Goal: Transaction & Acquisition: Purchase product/service

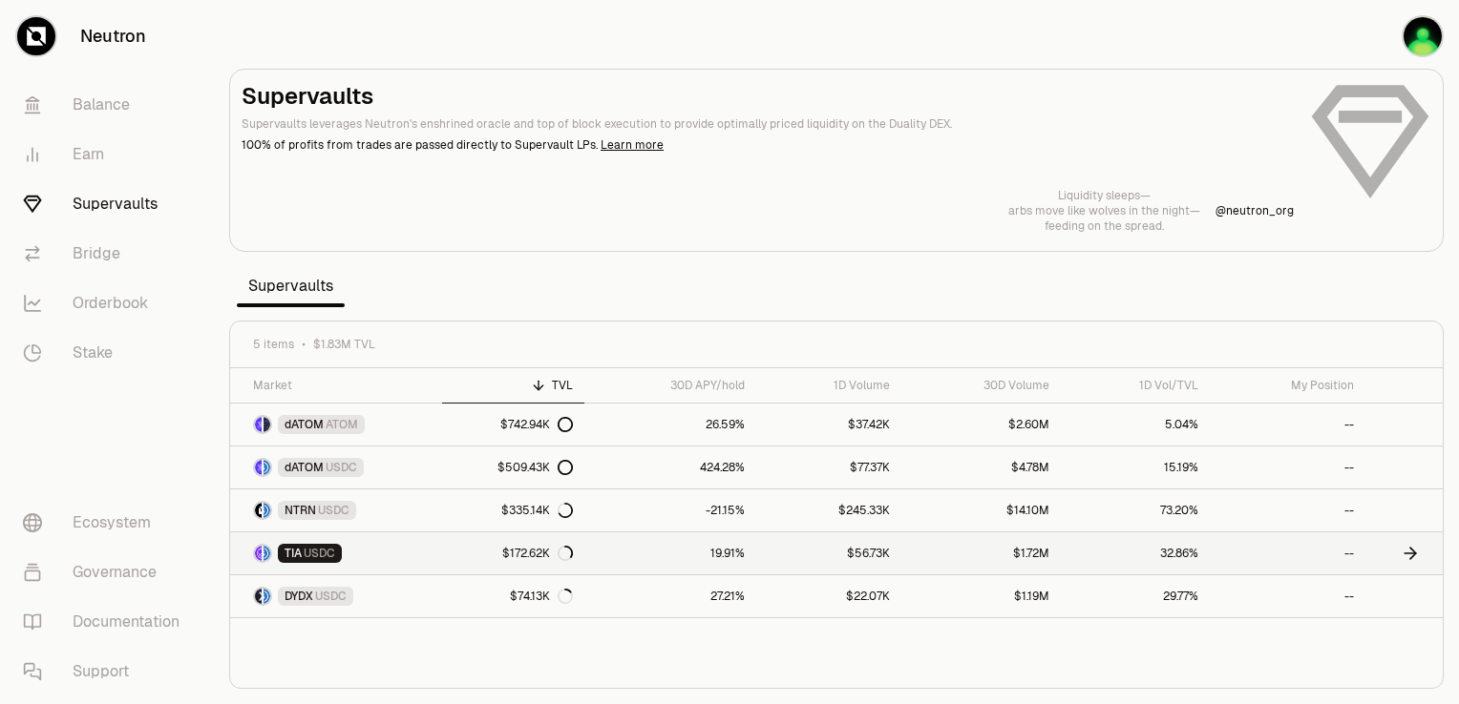
click at [508, 549] on div "$172.62K" at bounding box center [537, 553] width 71 height 15
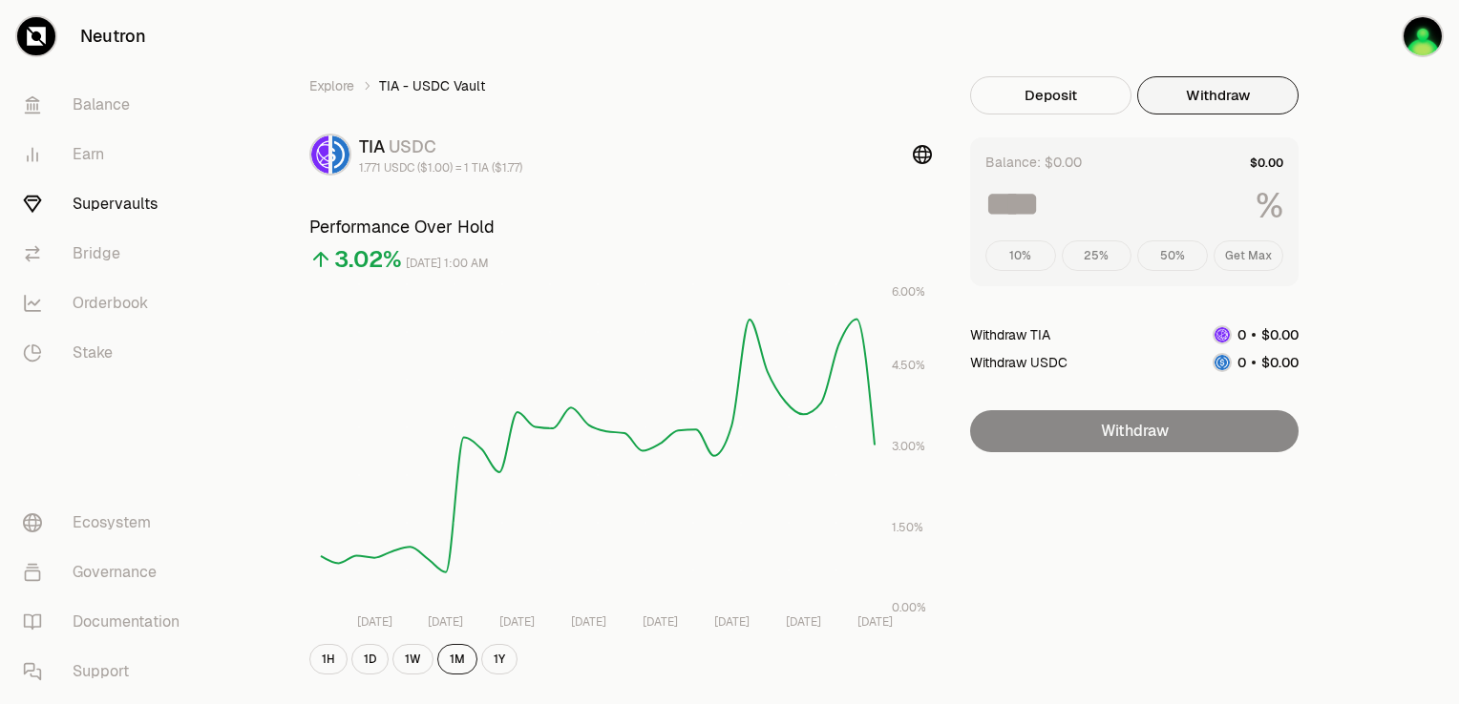
click at [1180, 98] on button "Withdraw" at bounding box center [1217, 95] width 161 height 38
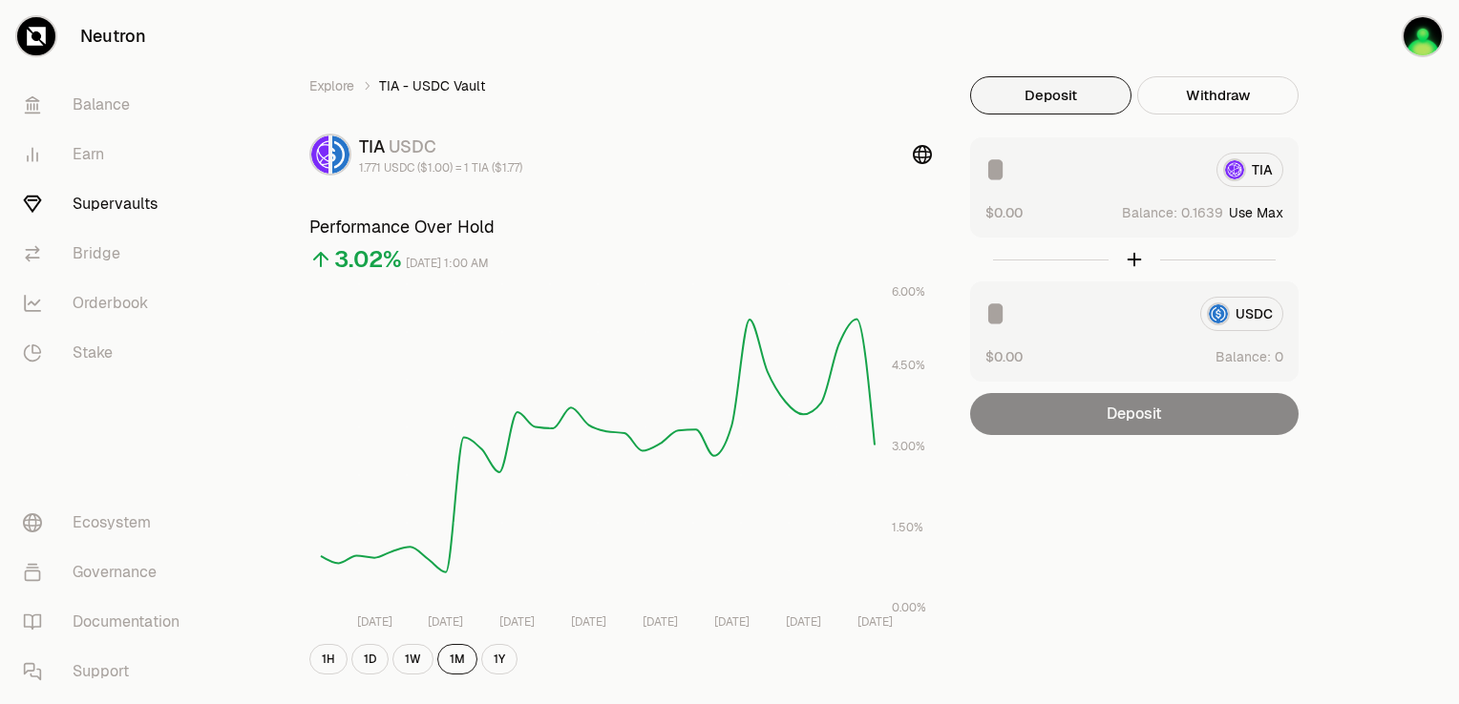
click at [1049, 88] on button "Deposit" at bounding box center [1050, 95] width 161 height 38
click at [1264, 214] on button "Use Max" at bounding box center [1256, 212] width 54 height 19
type input "********"
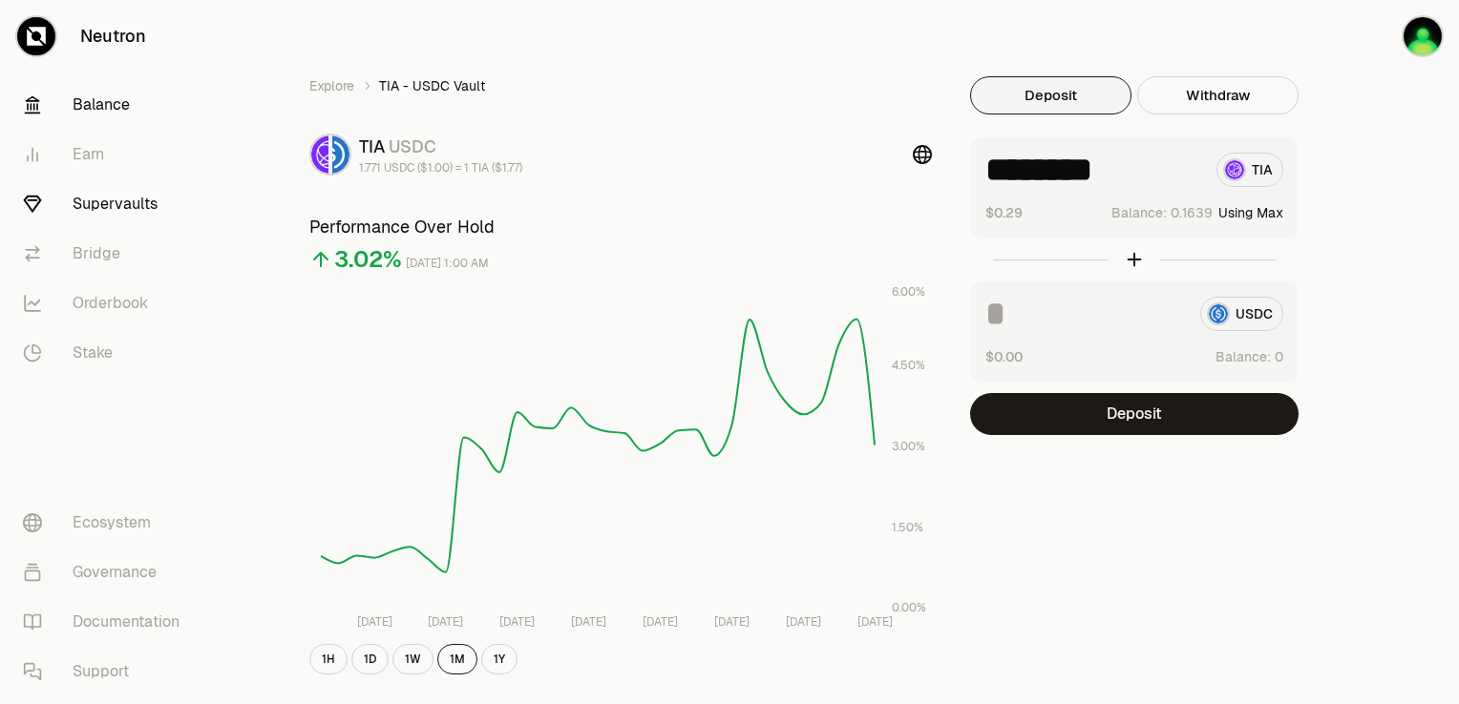
click at [114, 116] on link "Balance" at bounding box center [107, 105] width 199 height 50
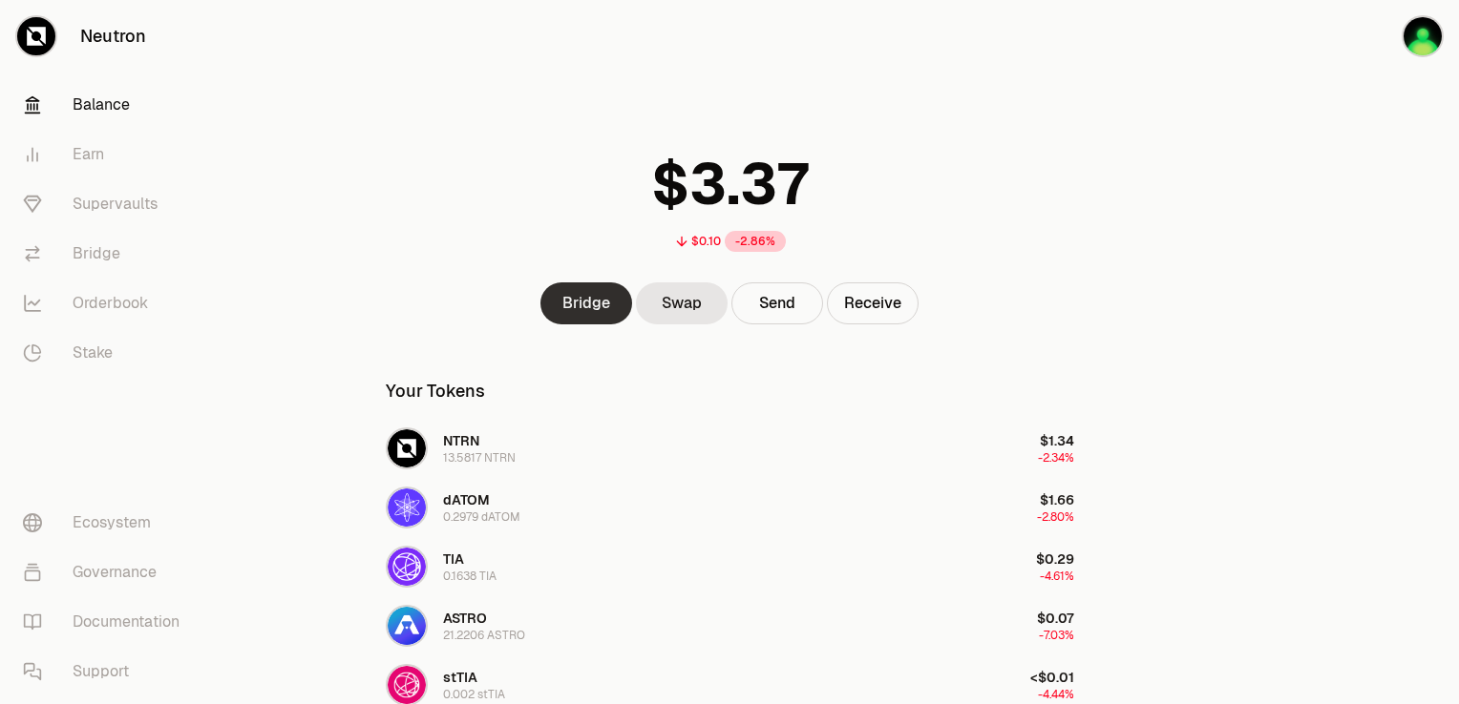
click at [588, 317] on link "Bridge" at bounding box center [586, 304] width 92 height 42
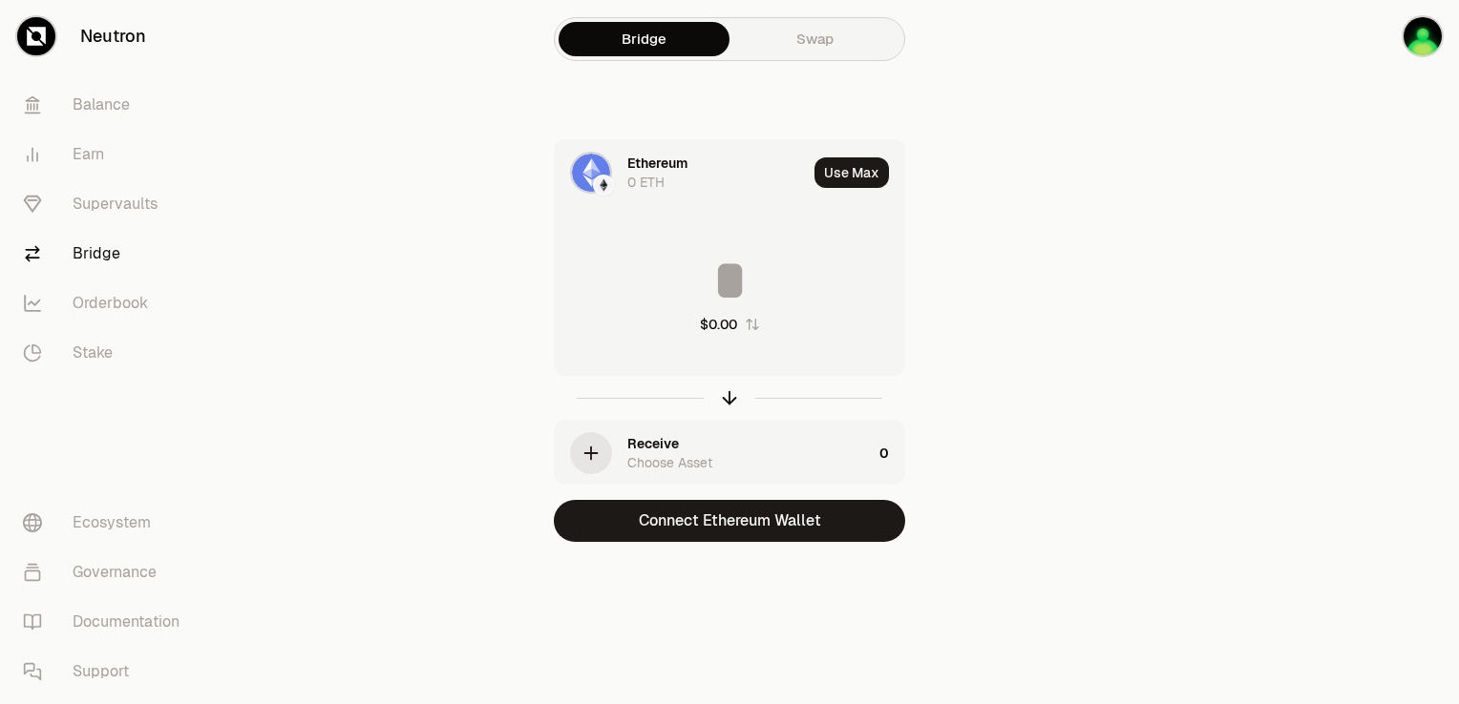
click at [645, 169] on div "Ethereum" at bounding box center [657, 163] width 60 height 19
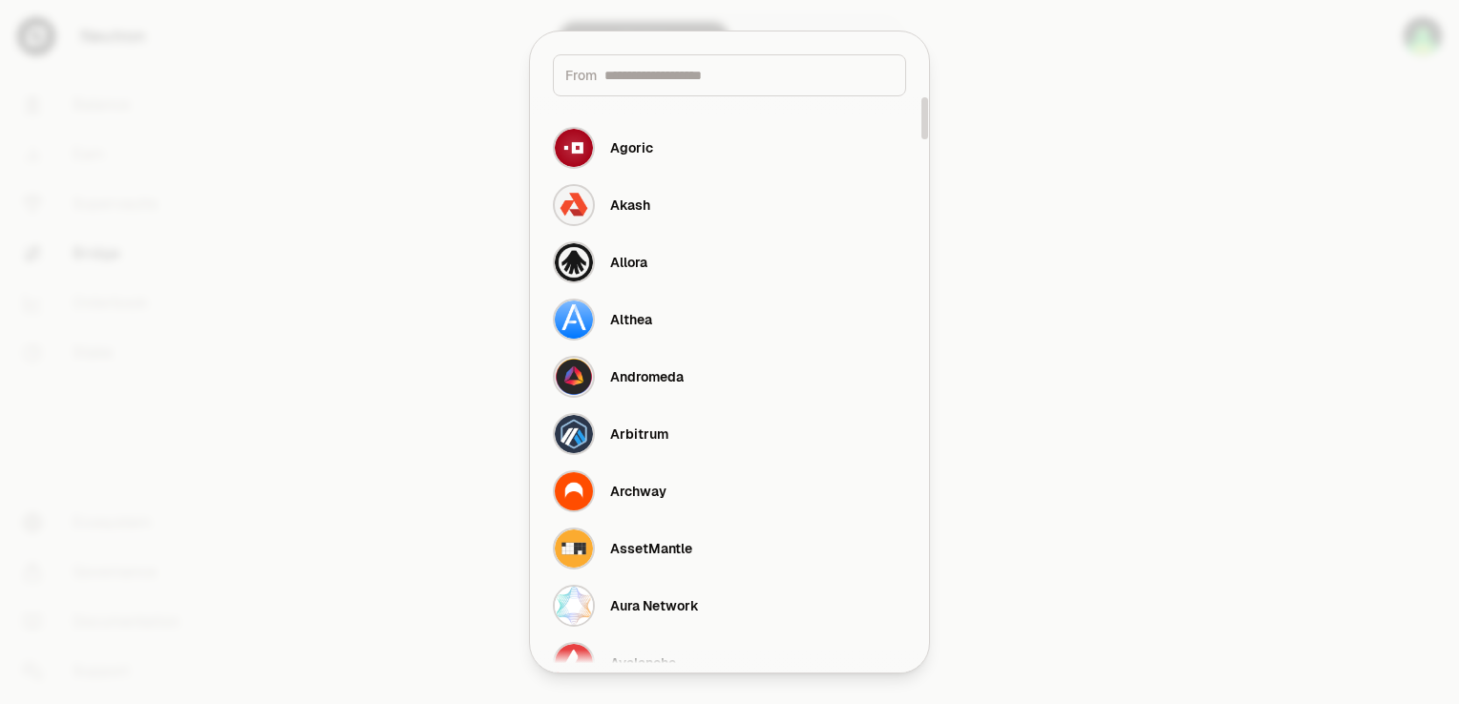
click at [1001, 147] on div at bounding box center [729, 352] width 1459 height 704
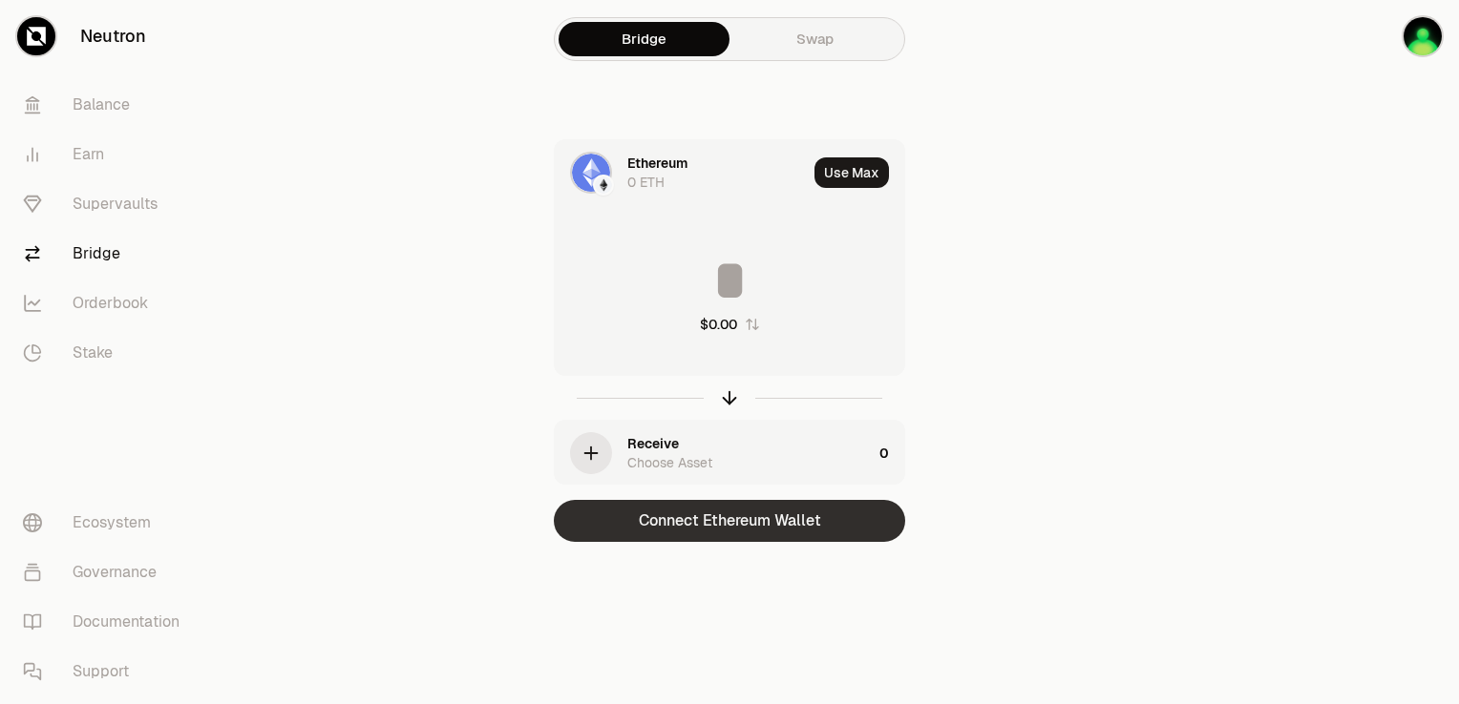
click at [706, 515] on button "Connect Ethereum Wallet" at bounding box center [729, 521] width 351 height 42
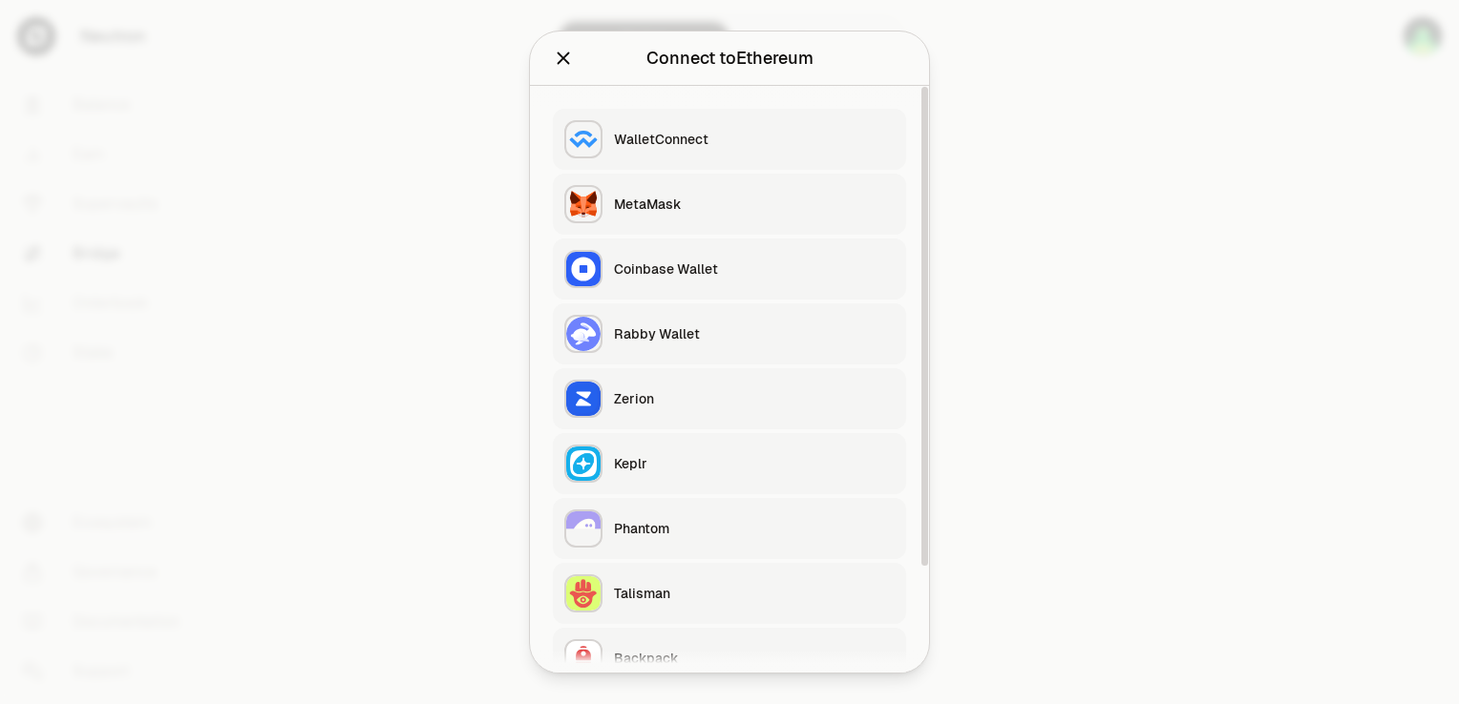
click at [696, 336] on div "Rabby Wallet" at bounding box center [754, 334] width 281 height 19
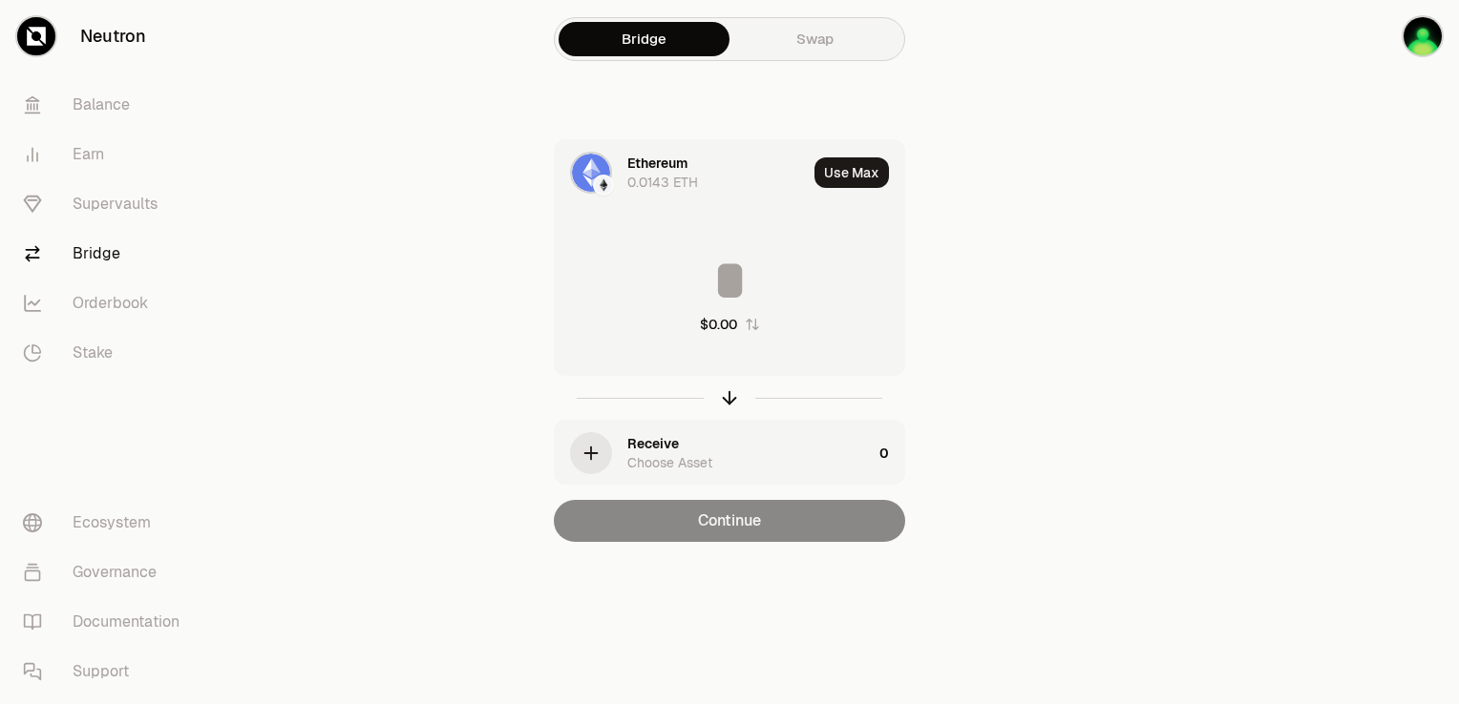
click at [588, 169] on img at bounding box center [591, 173] width 38 height 38
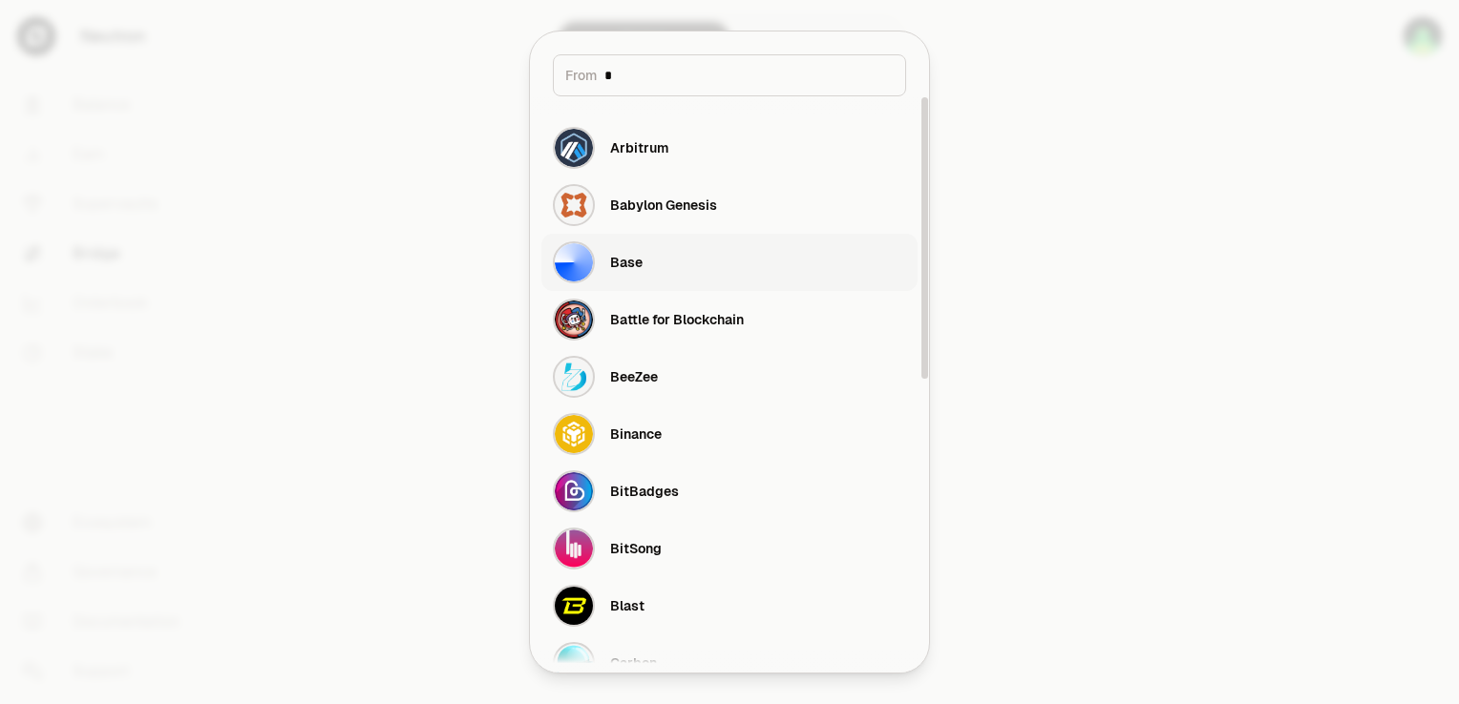
type input "*"
click at [622, 259] on div "Base" at bounding box center [626, 262] width 32 height 19
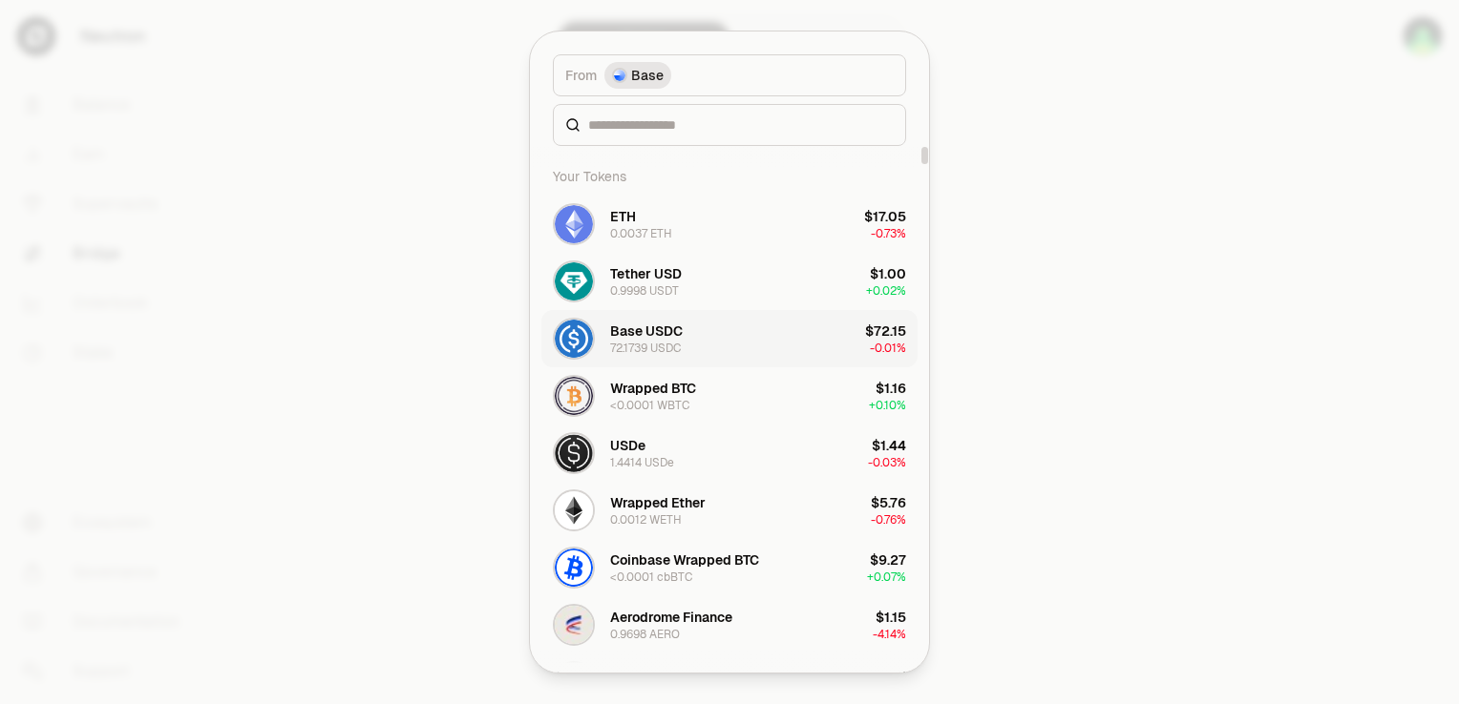
click at [633, 331] on div "Base USDC" at bounding box center [646, 331] width 73 height 19
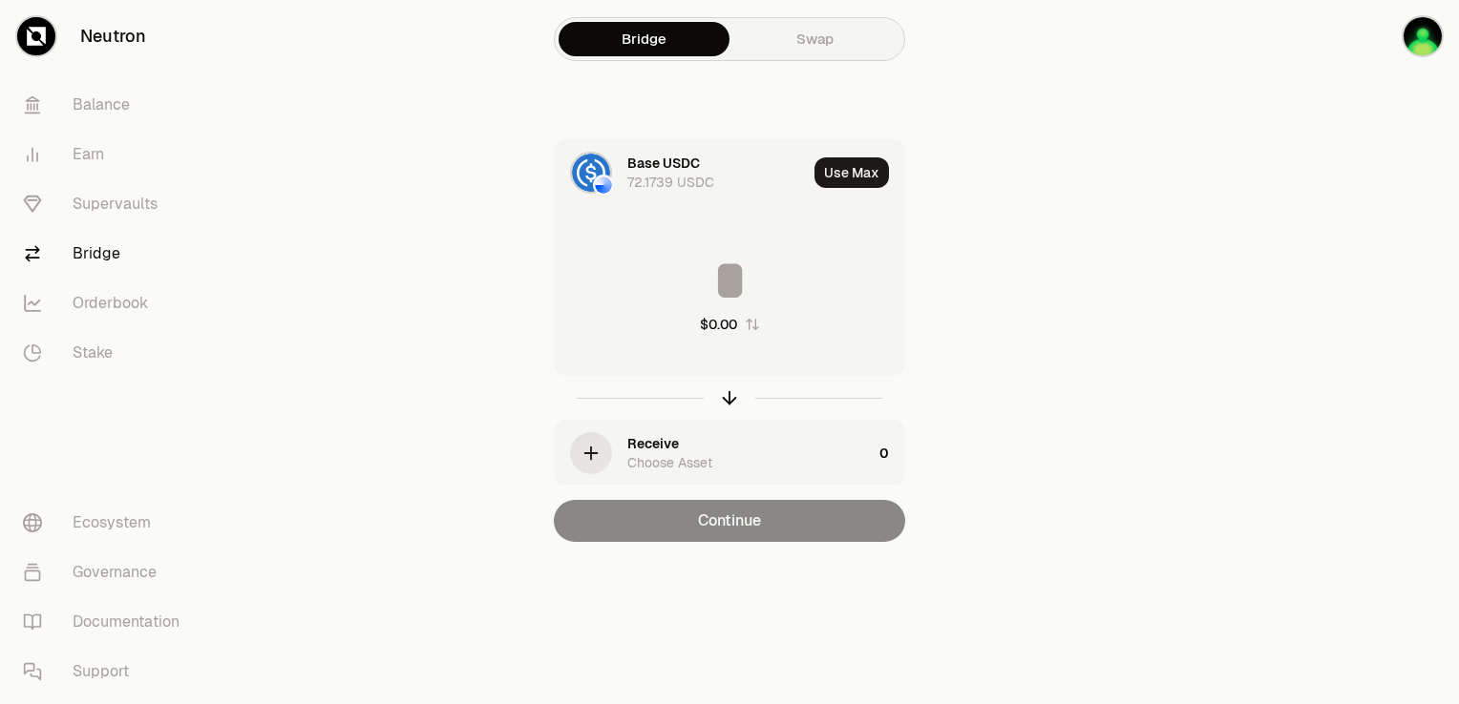
click at [721, 274] on input at bounding box center [729, 280] width 349 height 57
type input "**"
click at [675, 445] on div "Receive Choose Asset" at bounding box center [749, 453] width 244 height 38
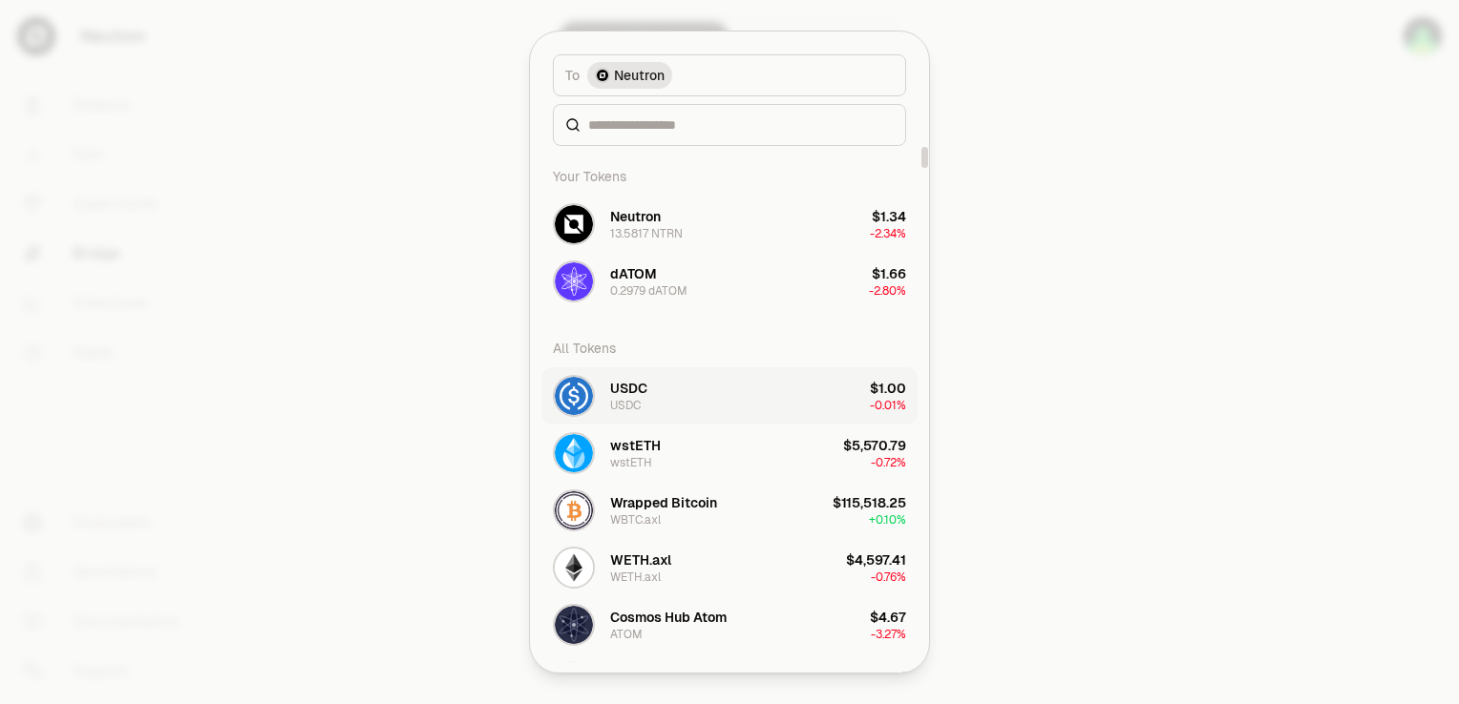
click at [642, 384] on div "USDC" at bounding box center [628, 388] width 37 height 19
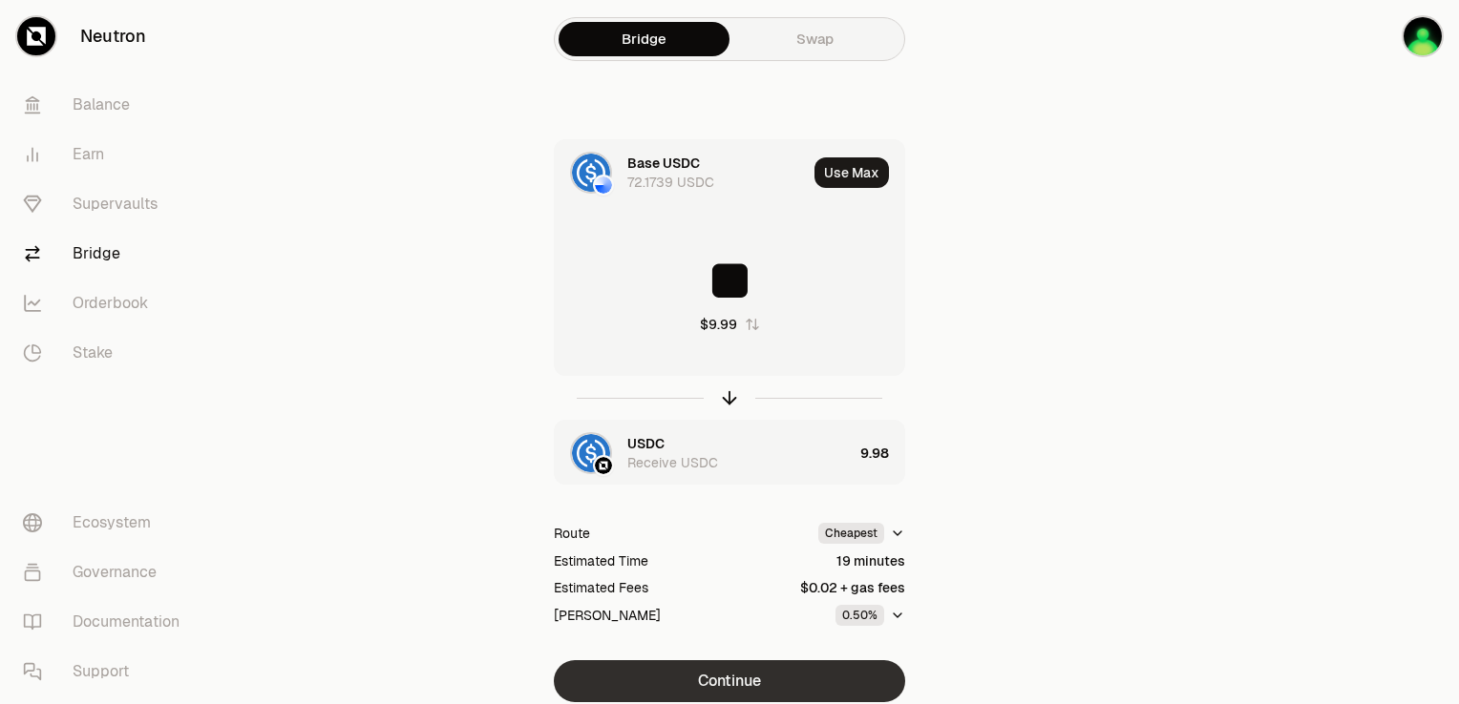
click at [696, 672] on button "Continue" at bounding box center [729, 682] width 351 height 42
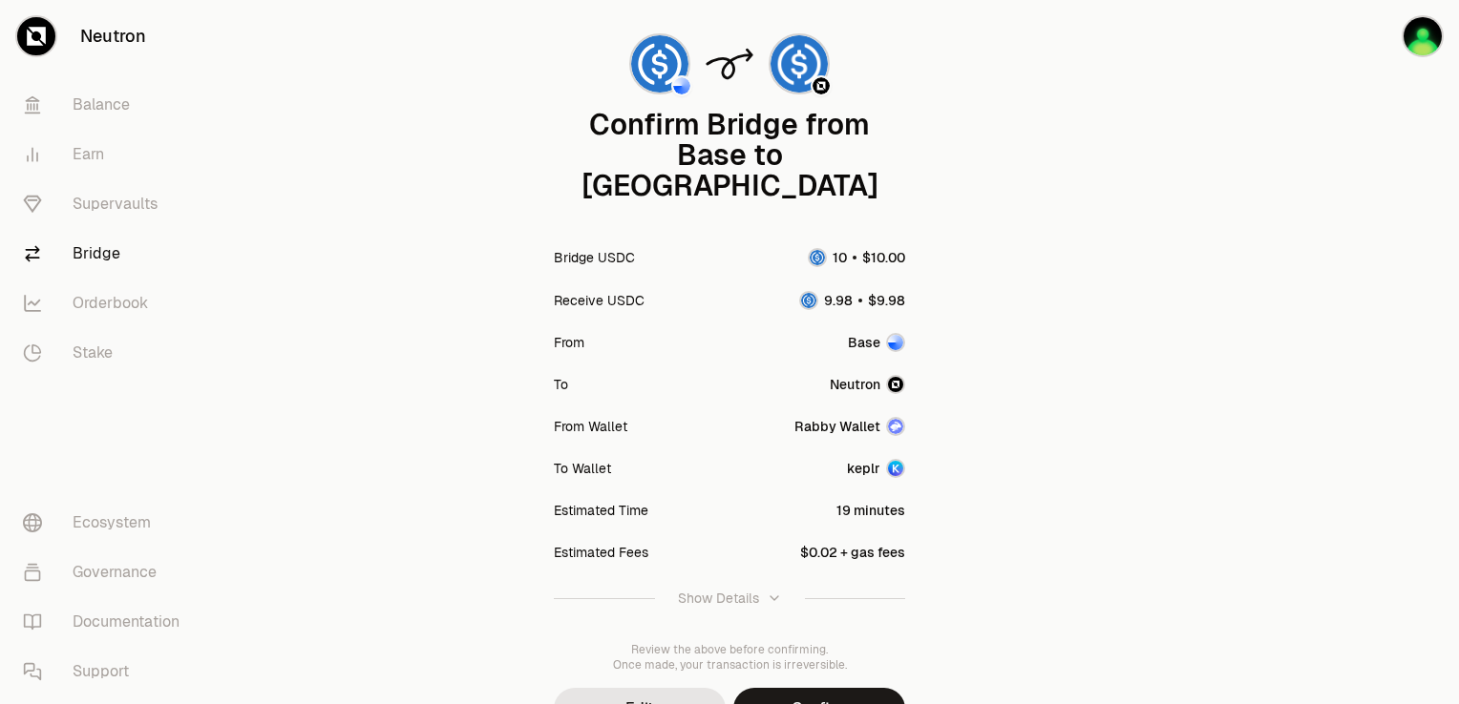
scroll to position [191, 0]
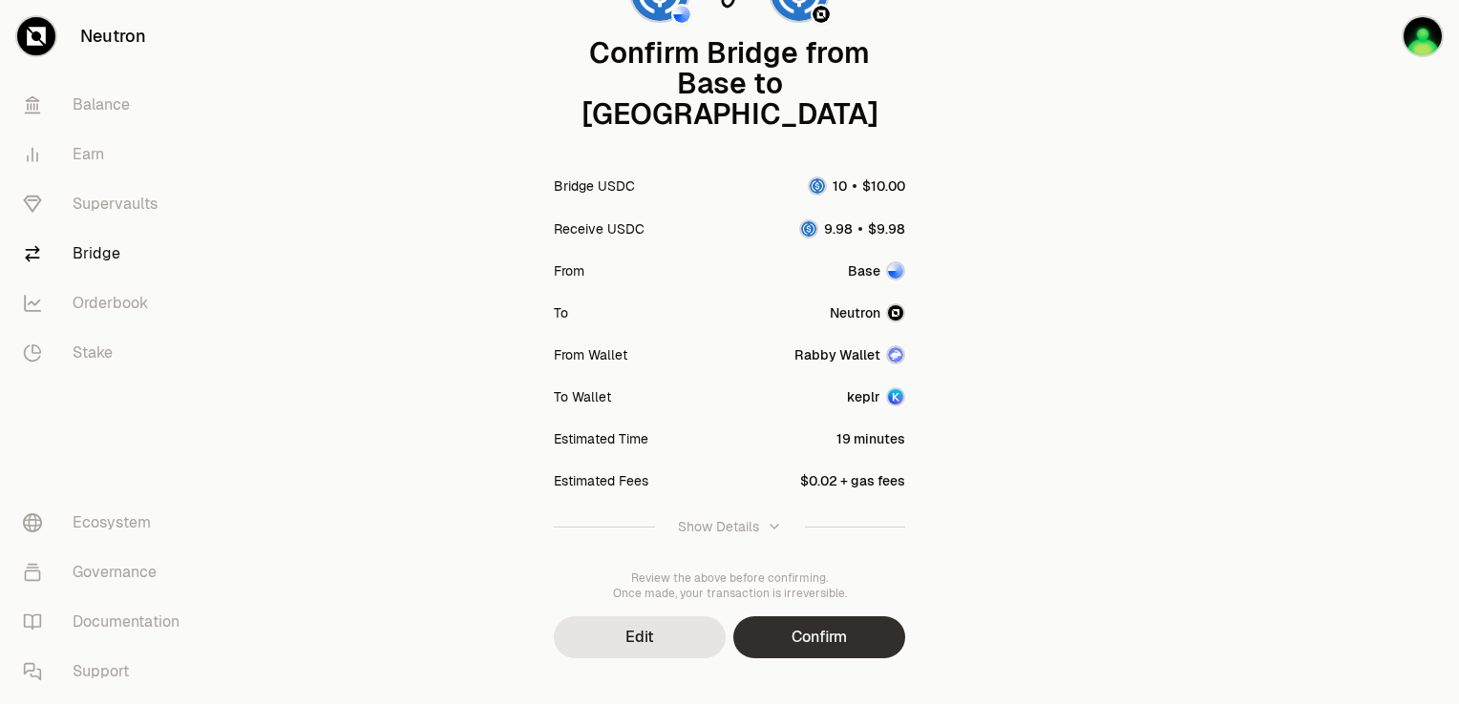
click at [821, 617] on button "Confirm" at bounding box center [819, 638] width 172 height 42
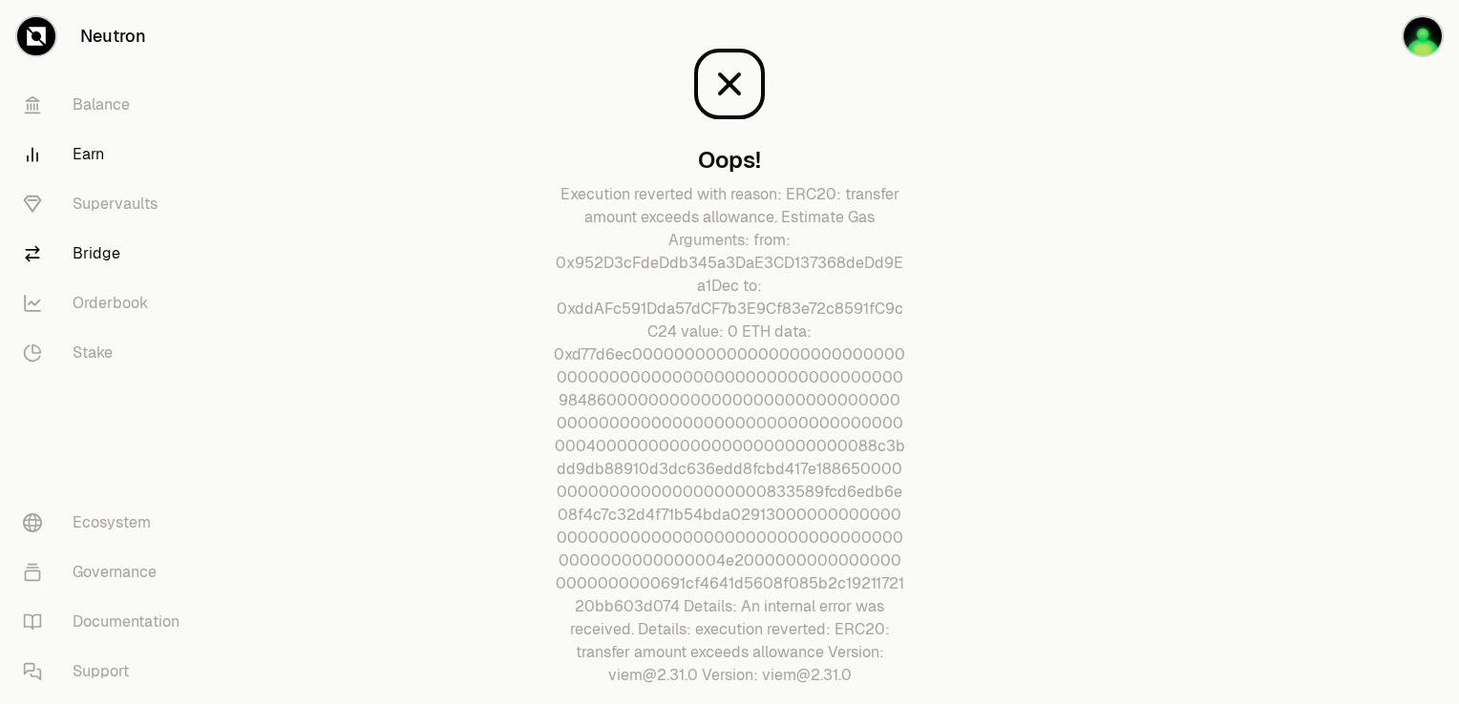
click at [95, 151] on link "Earn" at bounding box center [107, 155] width 199 height 50
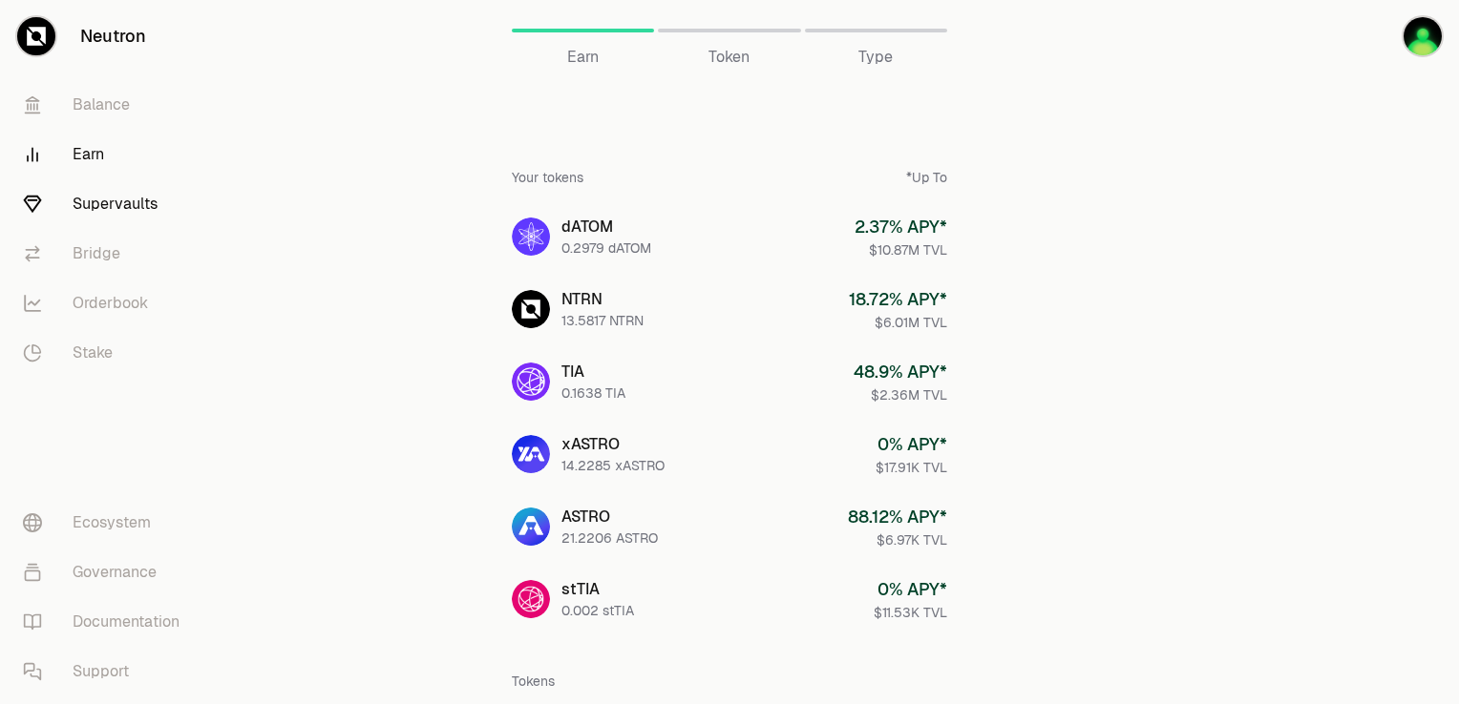
click at [86, 204] on link "Supervaults" at bounding box center [107, 204] width 199 height 50
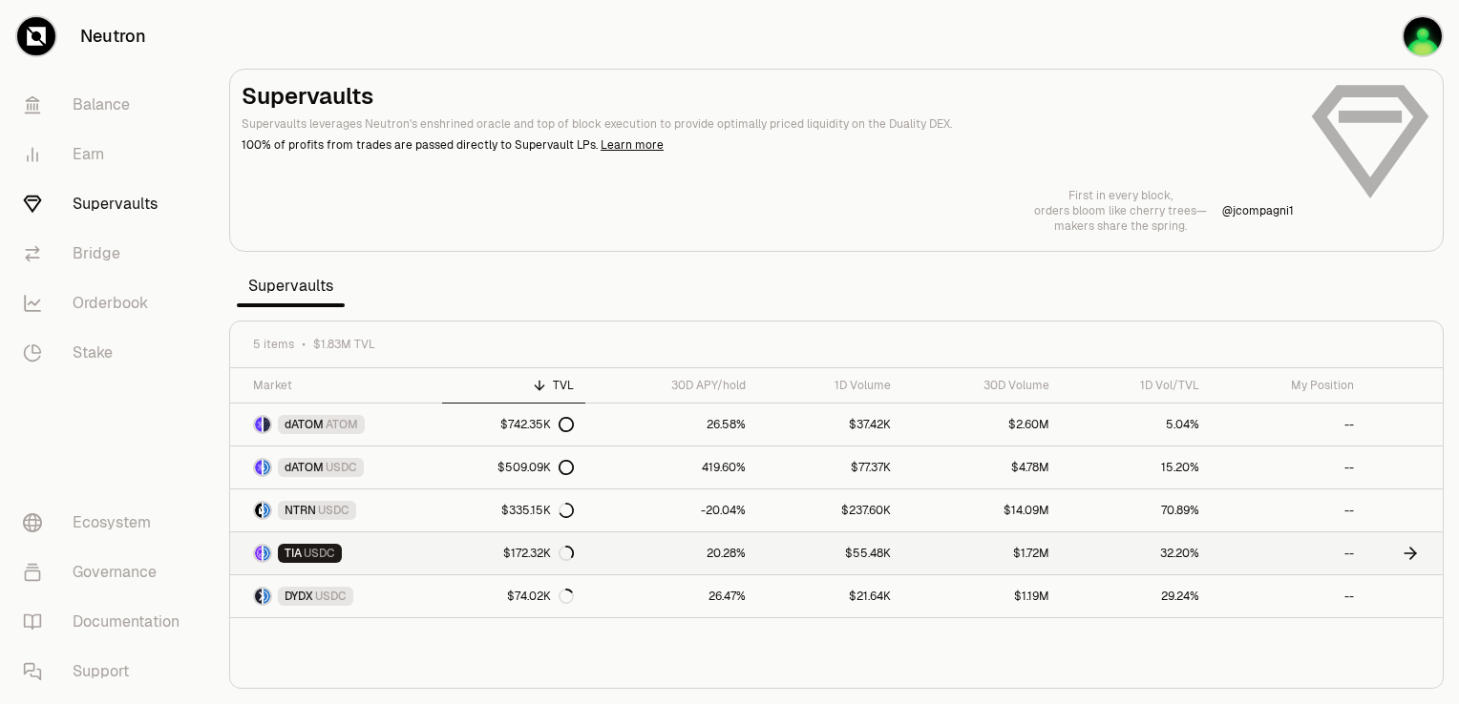
click at [500, 559] on link "$172.32K" at bounding box center [514, 554] width 144 height 42
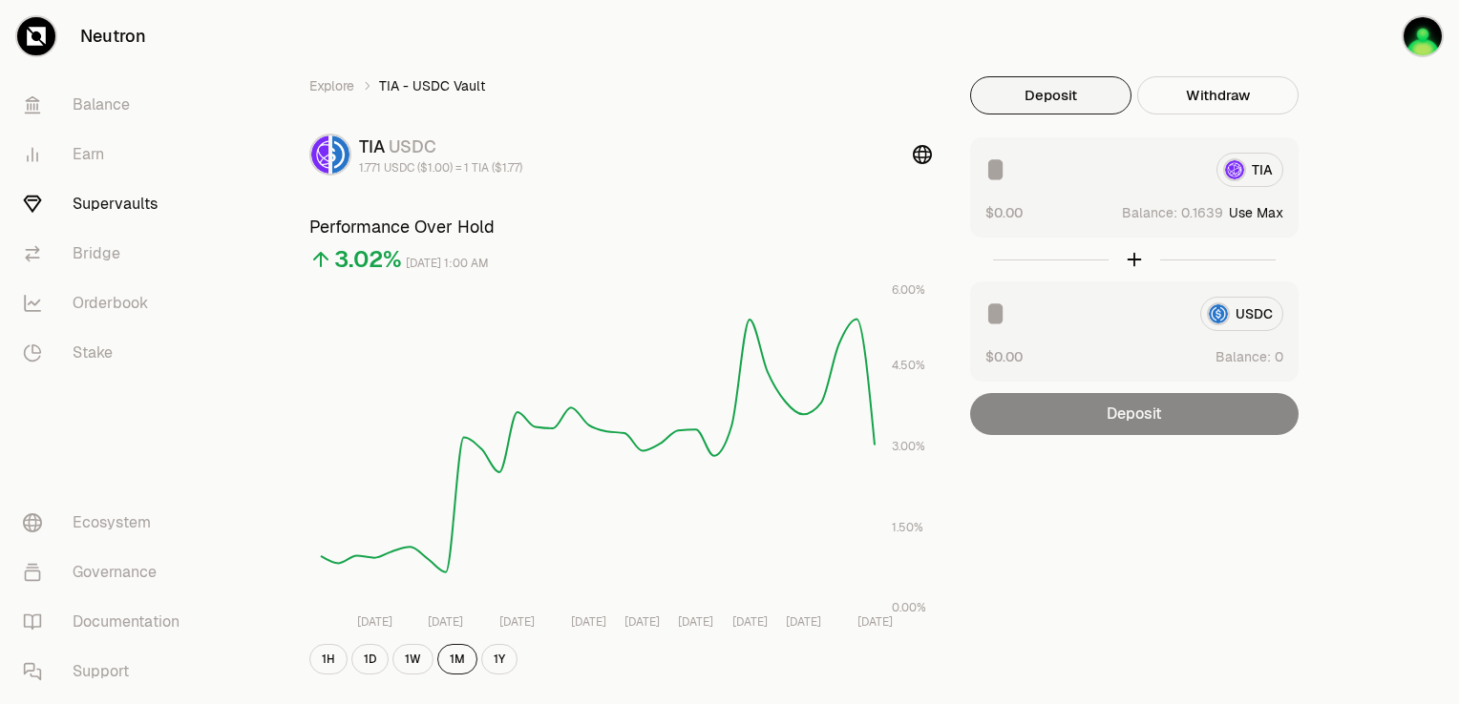
click at [123, 210] on link "Supervaults" at bounding box center [107, 204] width 199 height 50
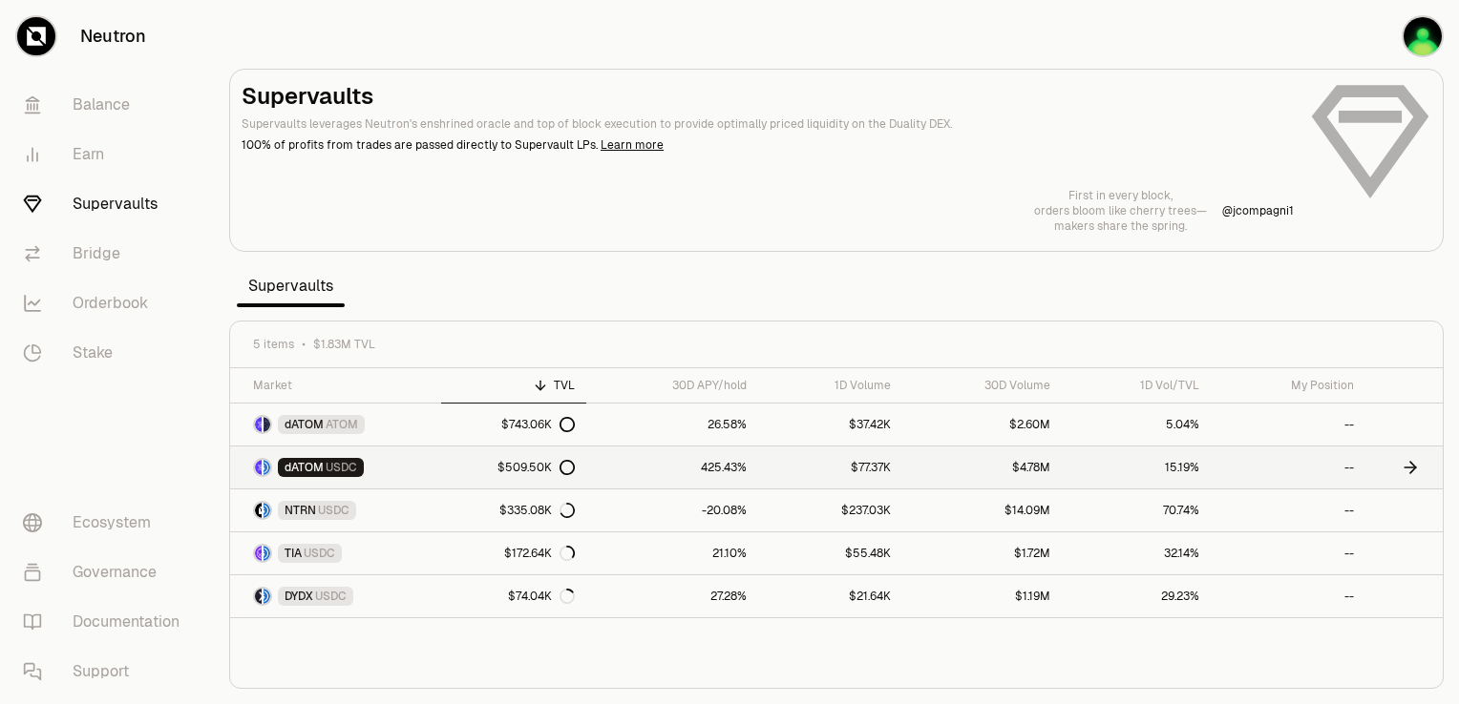
click at [607, 473] on link "425.43%" at bounding box center [671, 468] width 171 height 42
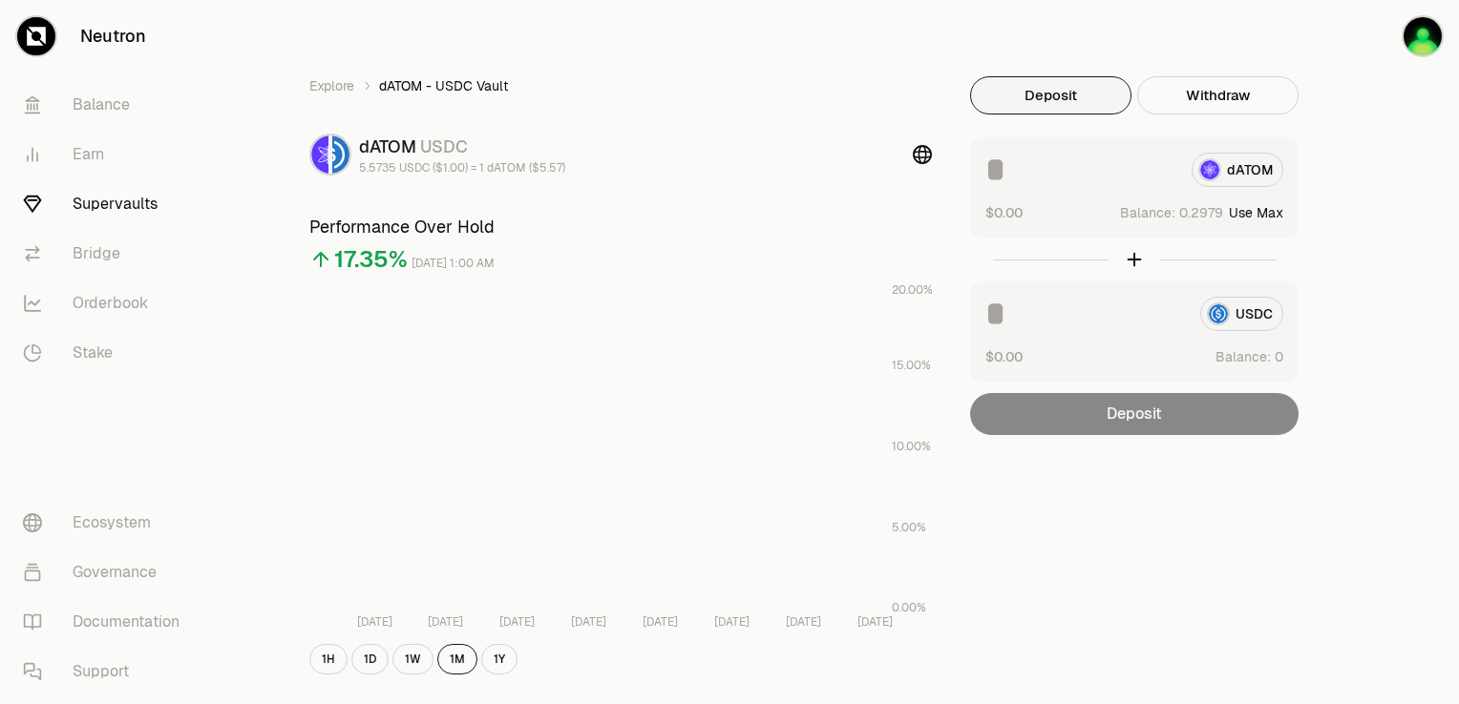
click at [139, 205] on link "Supervaults" at bounding box center [107, 204] width 199 height 50
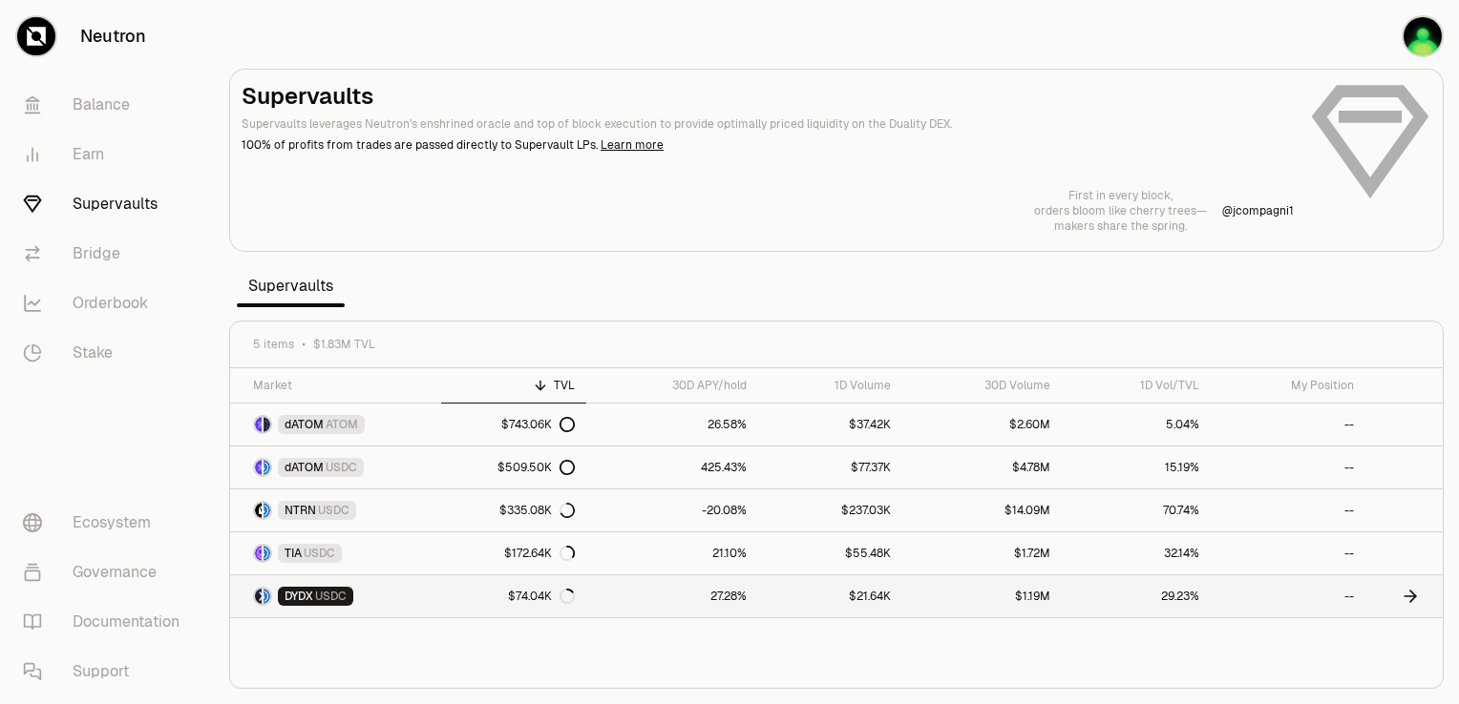
click at [520, 596] on div "$74.04K" at bounding box center [541, 596] width 67 height 15
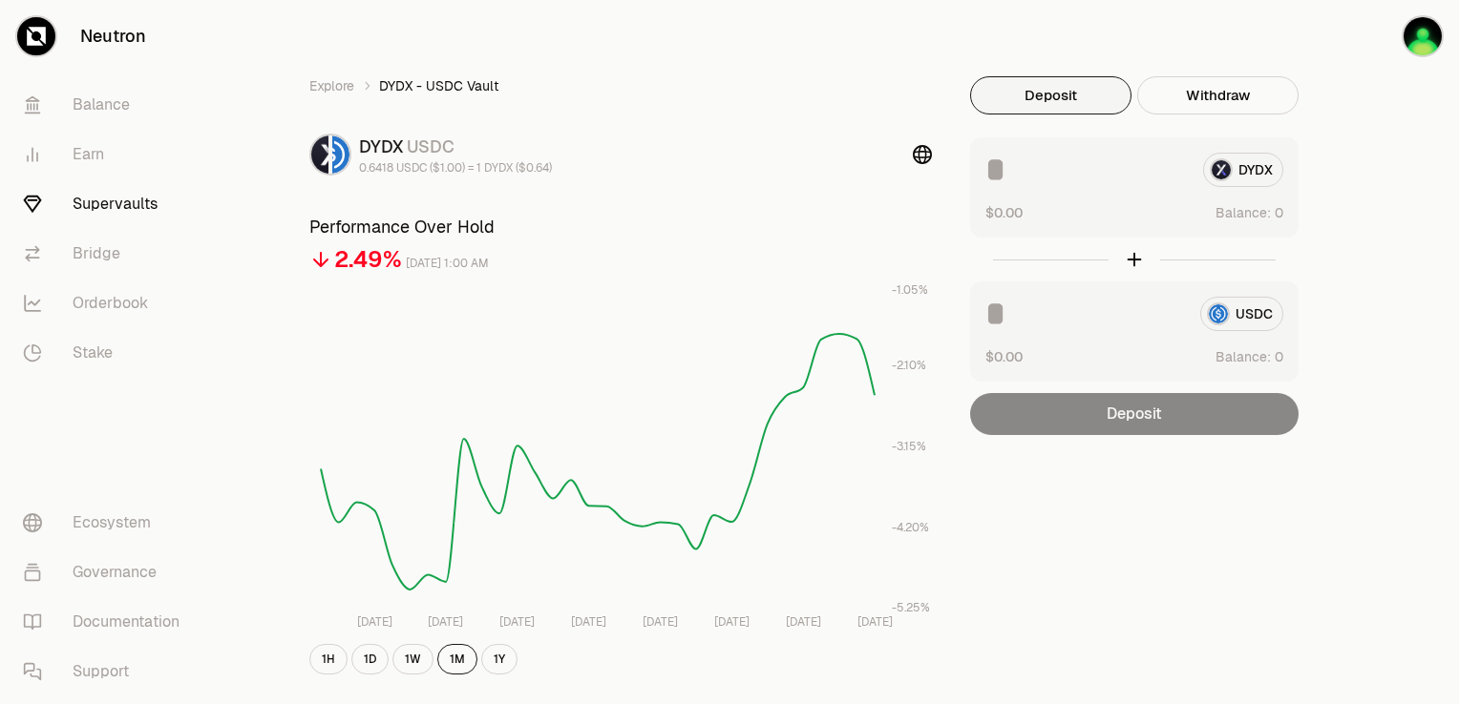
click at [137, 201] on link "Supervaults" at bounding box center [107, 204] width 199 height 50
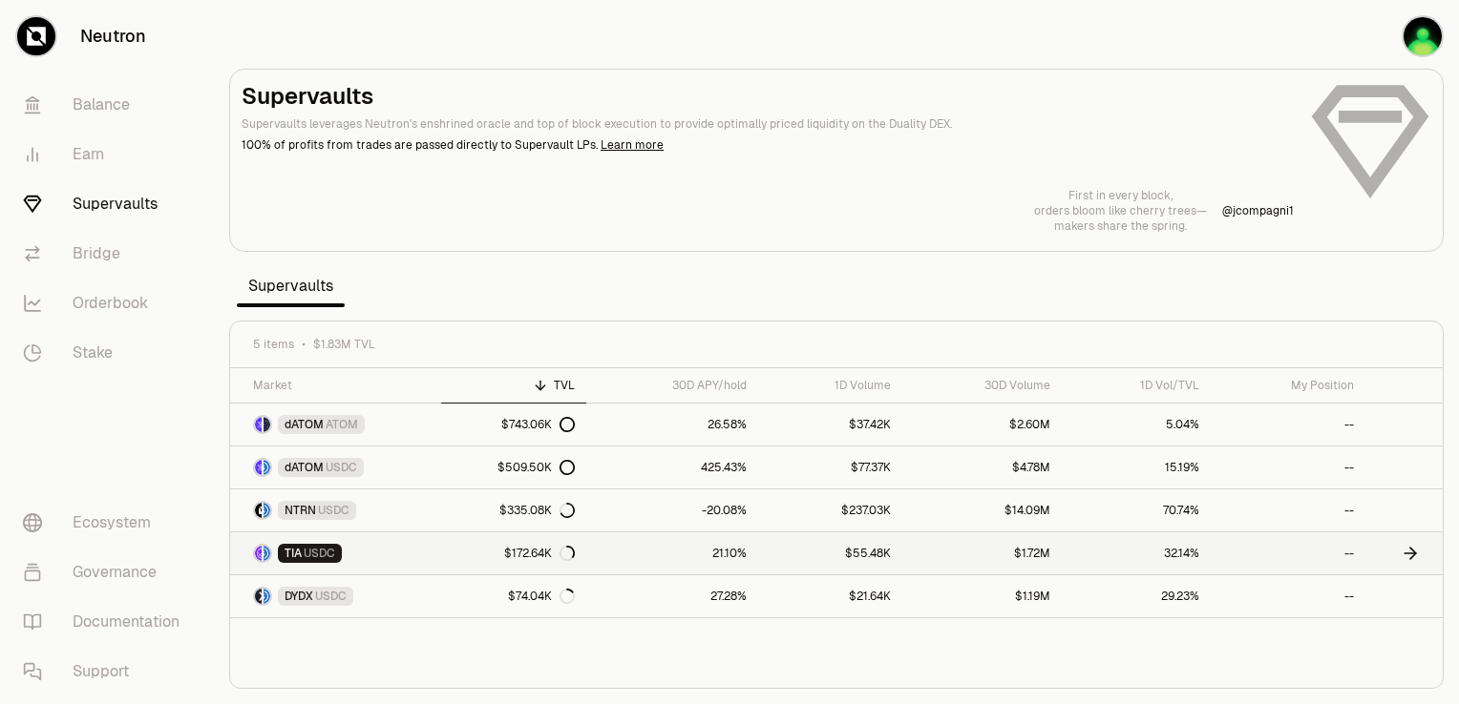
click at [504, 554] on div "$172.64K" at bounding box center [539, 553] width 71 height 15
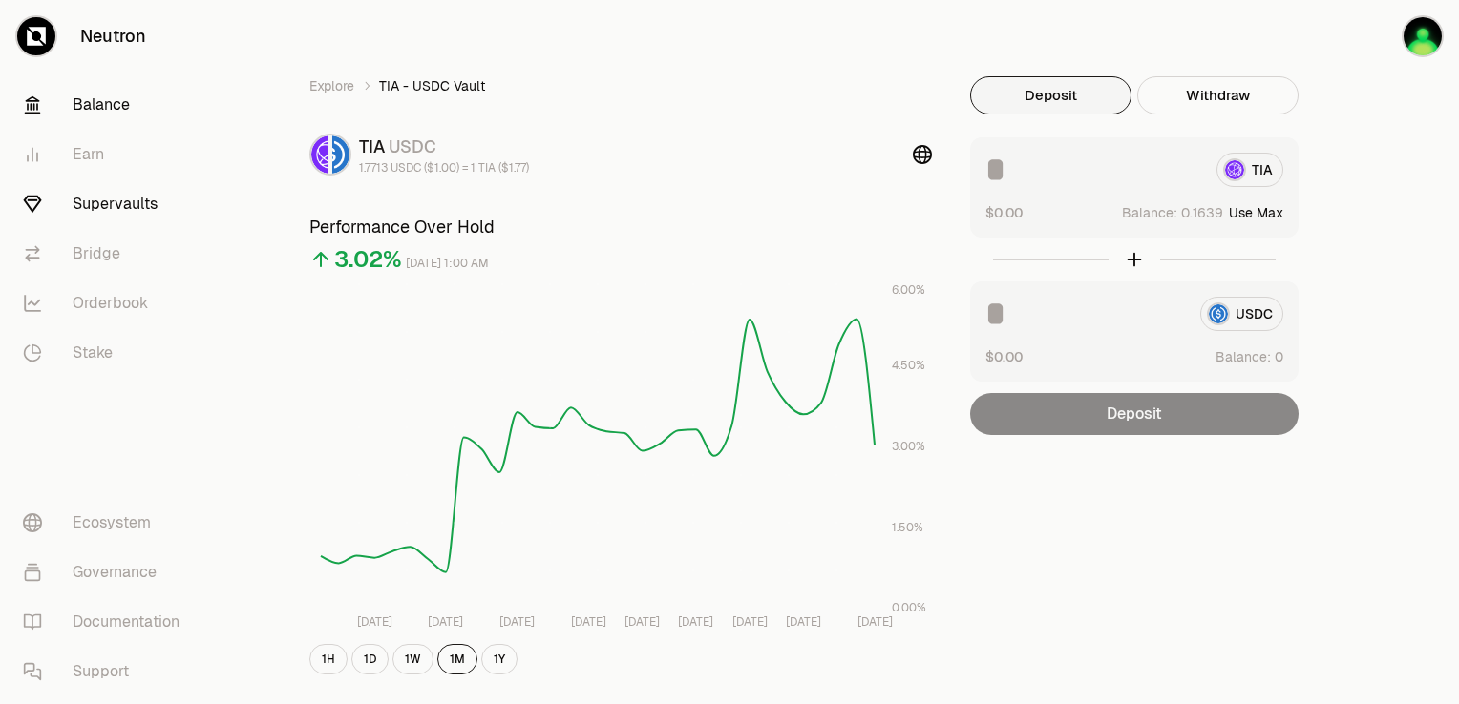
click at [103, 110] on link "Balance" at bounding box center [107, 105] width 199 height 50
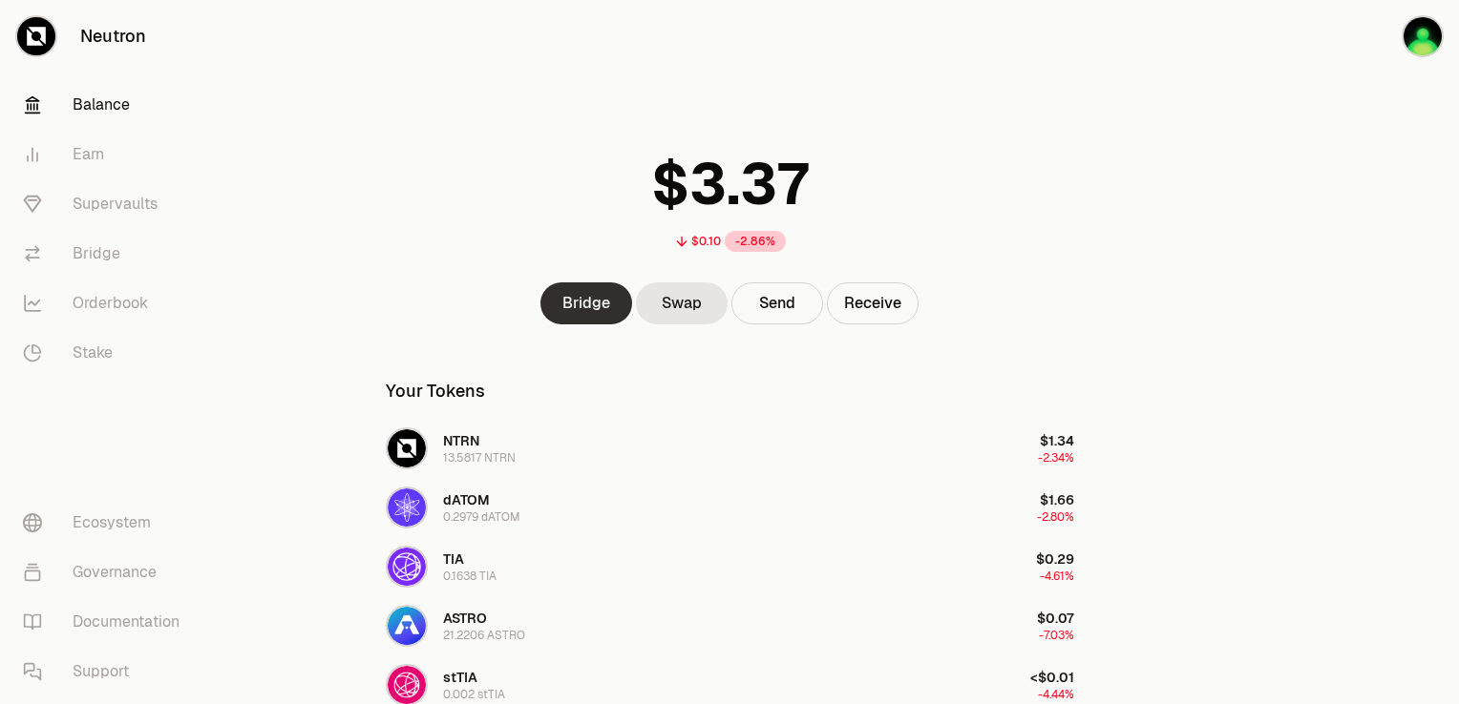
click at [610, 296] on link "Bridge" at bounding box center [586, 304] width 92 height 42
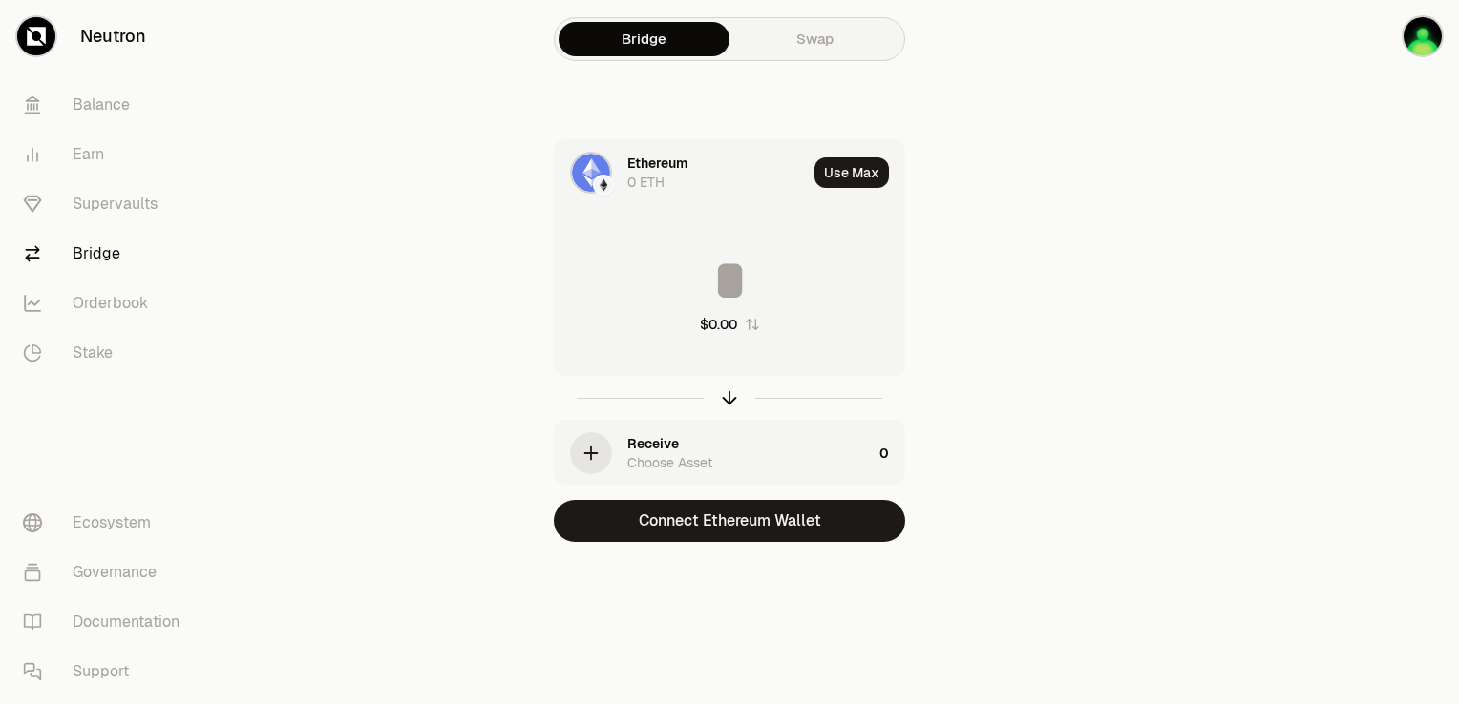
click at [652, 162] on div "Ethereum" at bounding box center [657, 163] width 60 height 19
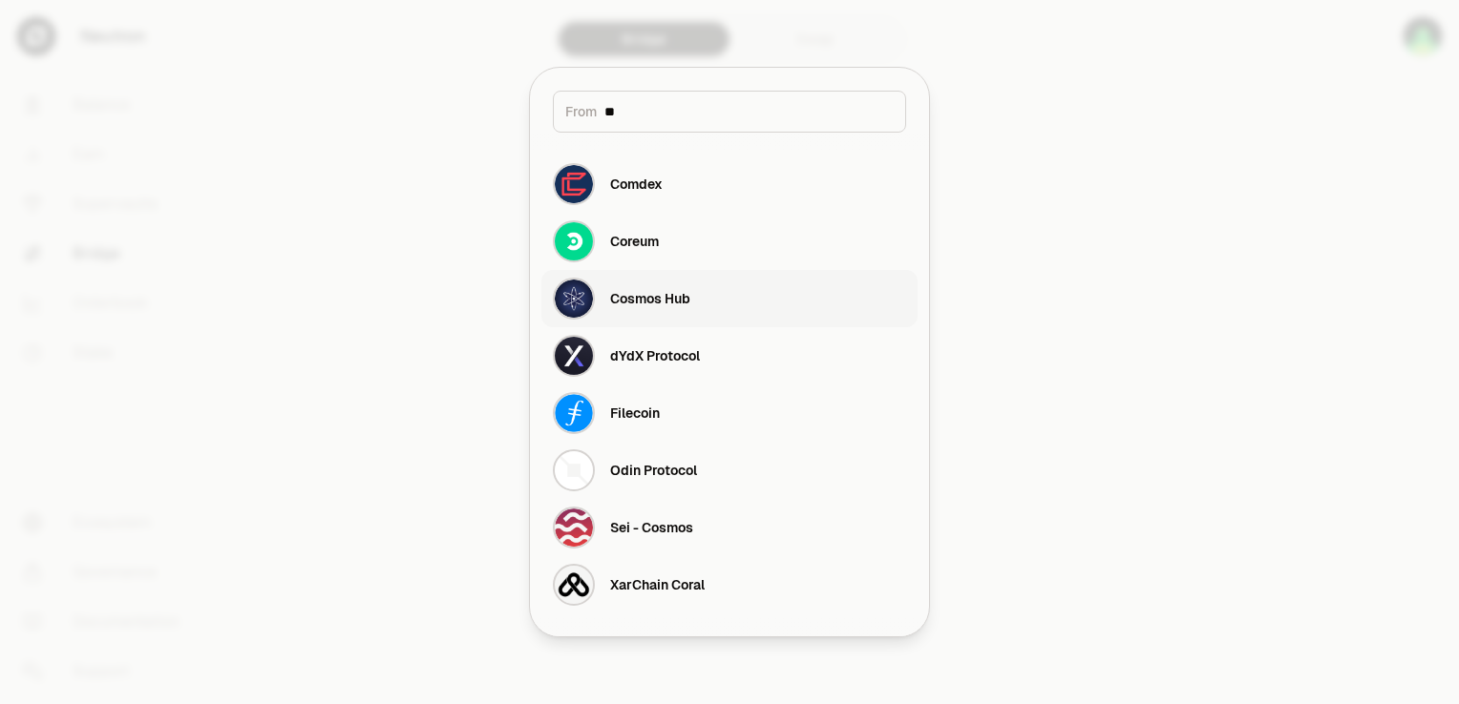
type input "**"
click at [686, 300] on div "Cosmos Hub" at bounding box center [650, 298] width 80 height 19
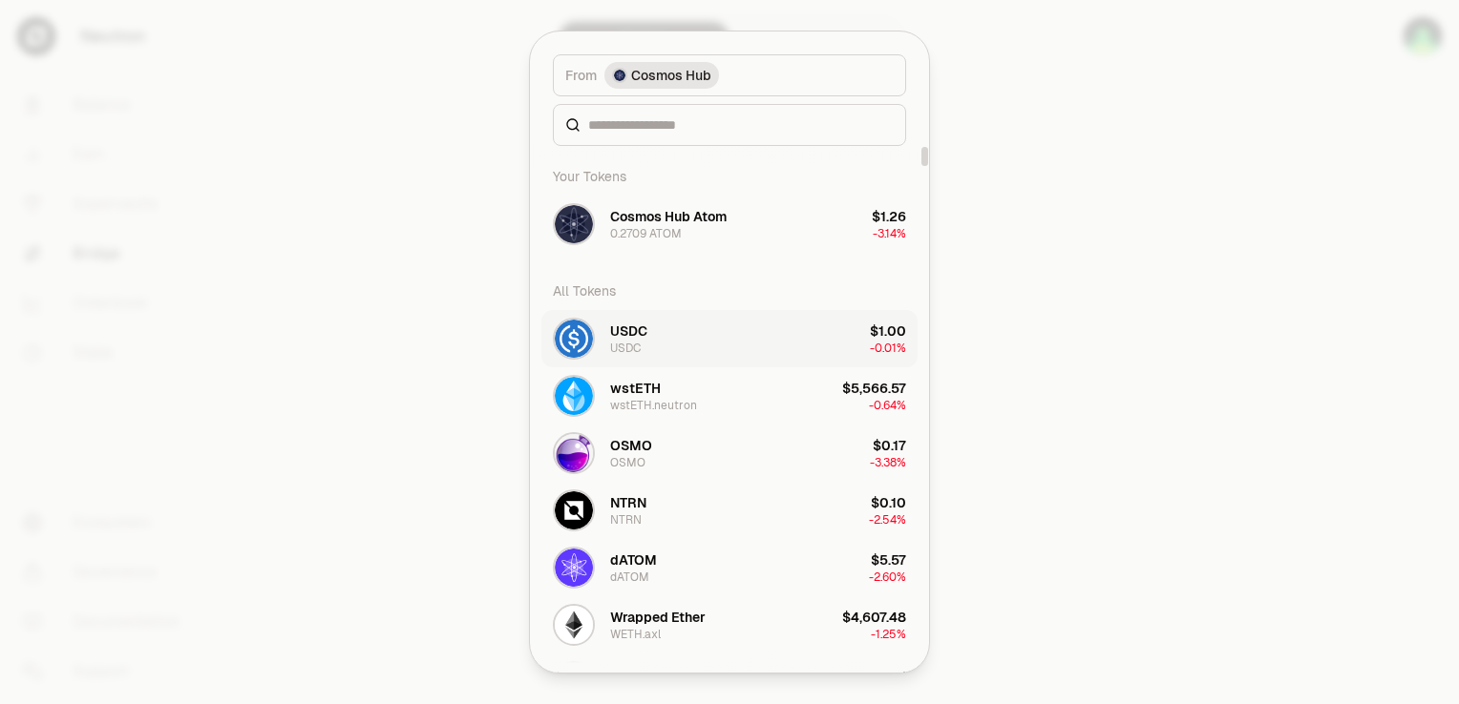
click at [752, 328] on button "USDC USDC $1.00 -0.01%" at bounding box center [729, 338] width 376 height 57
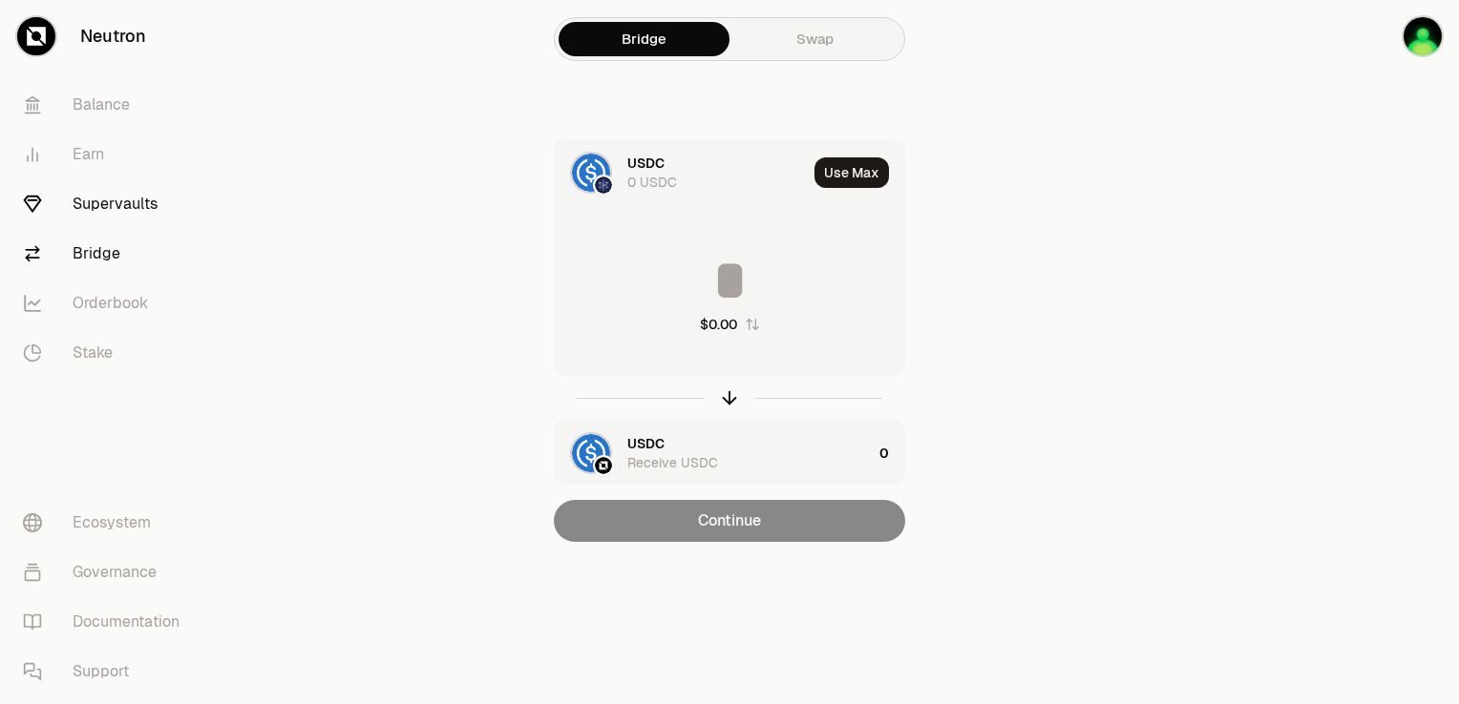
click at [99, 207] on link "Supervaults" at bounding box center [107, 204] width 199 height 50
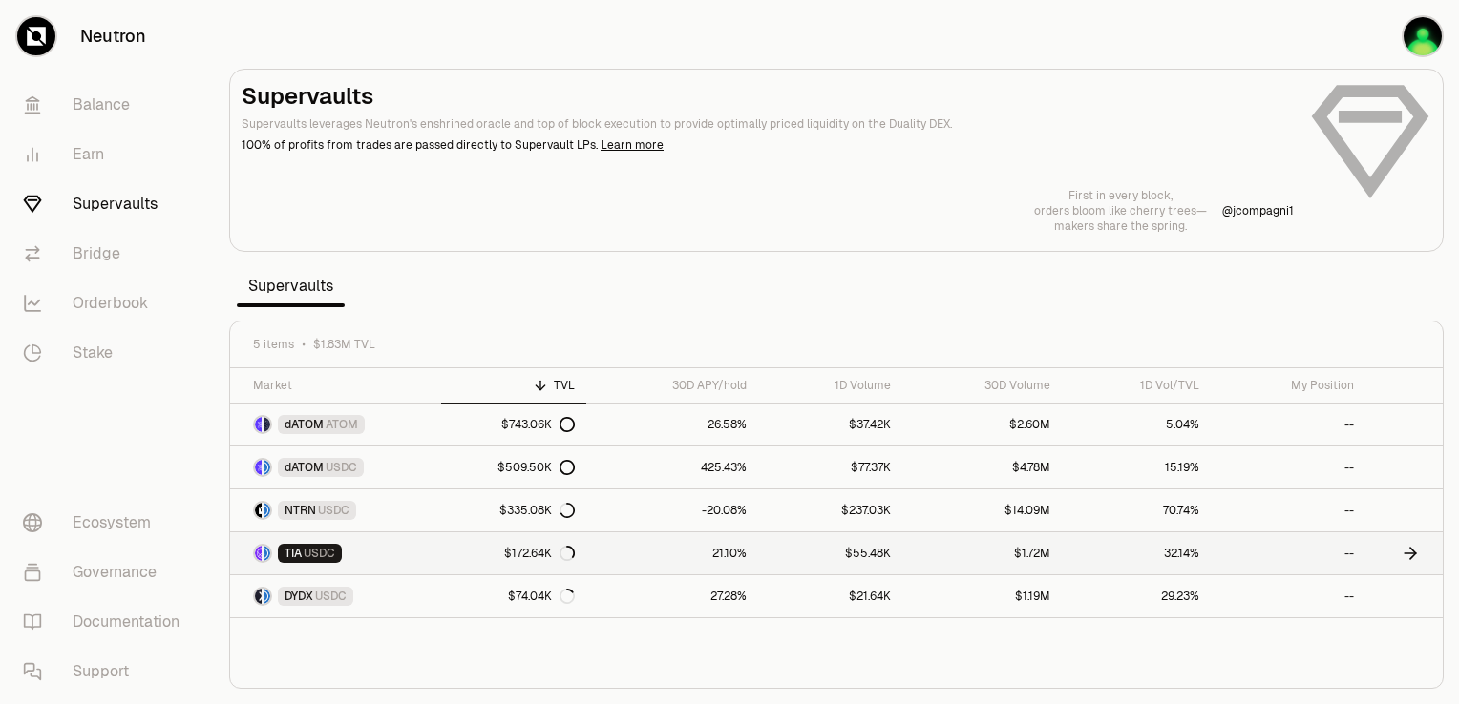
click at [508, 548] on div "$172.64K" at bounding box center [539, 553] width 71 height 15
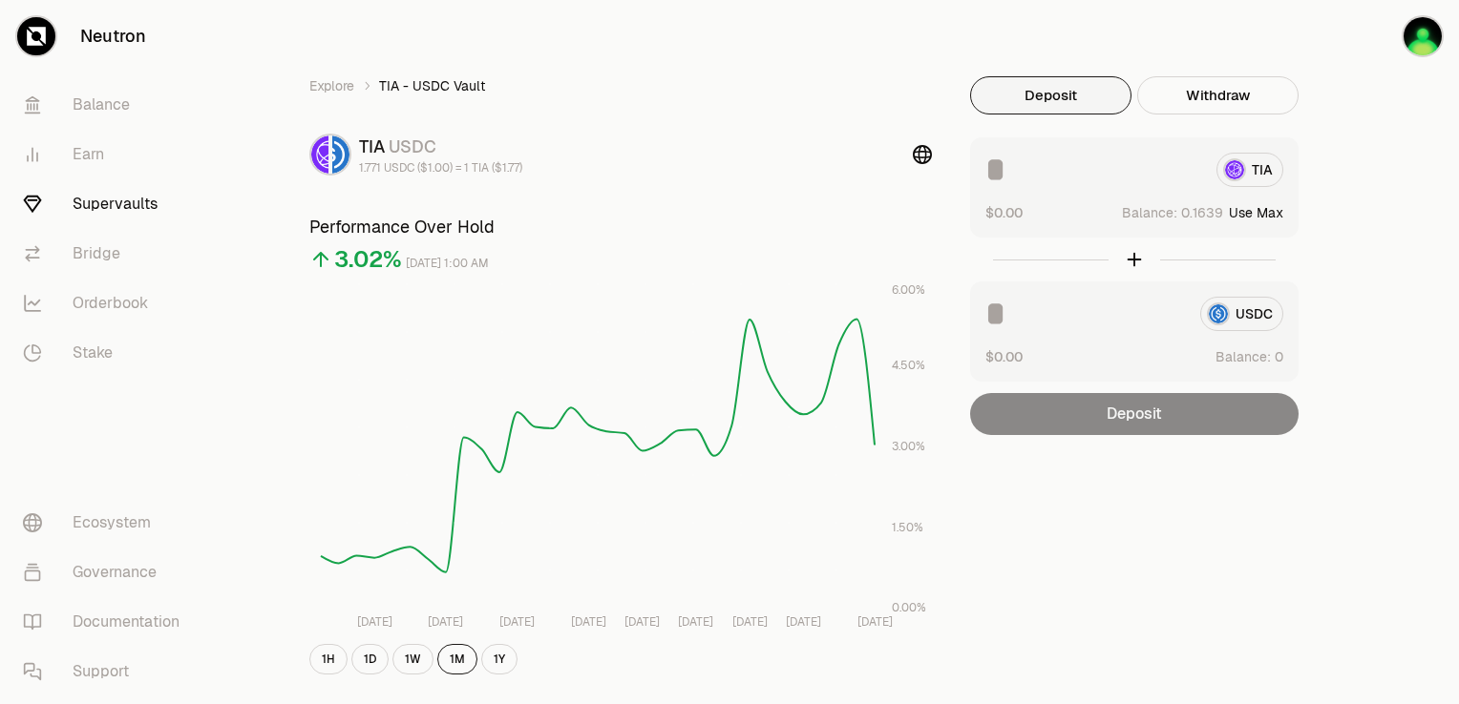
click at [1021, 174] on input at bounding box center [1093, 170] width 216 height 34
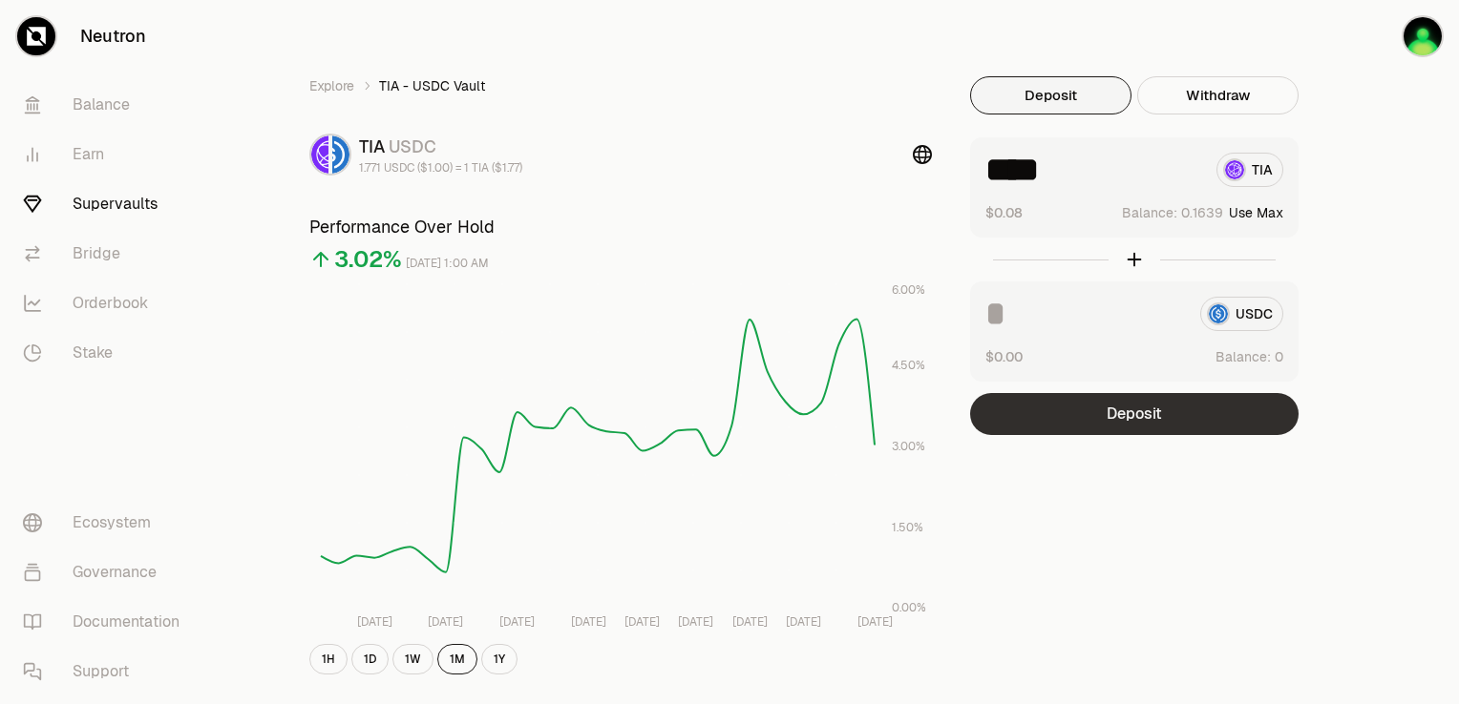
type input "****"
click at [1094, 416] on button "Deposit" at bounding box center [1134, 414] width 328 height 42
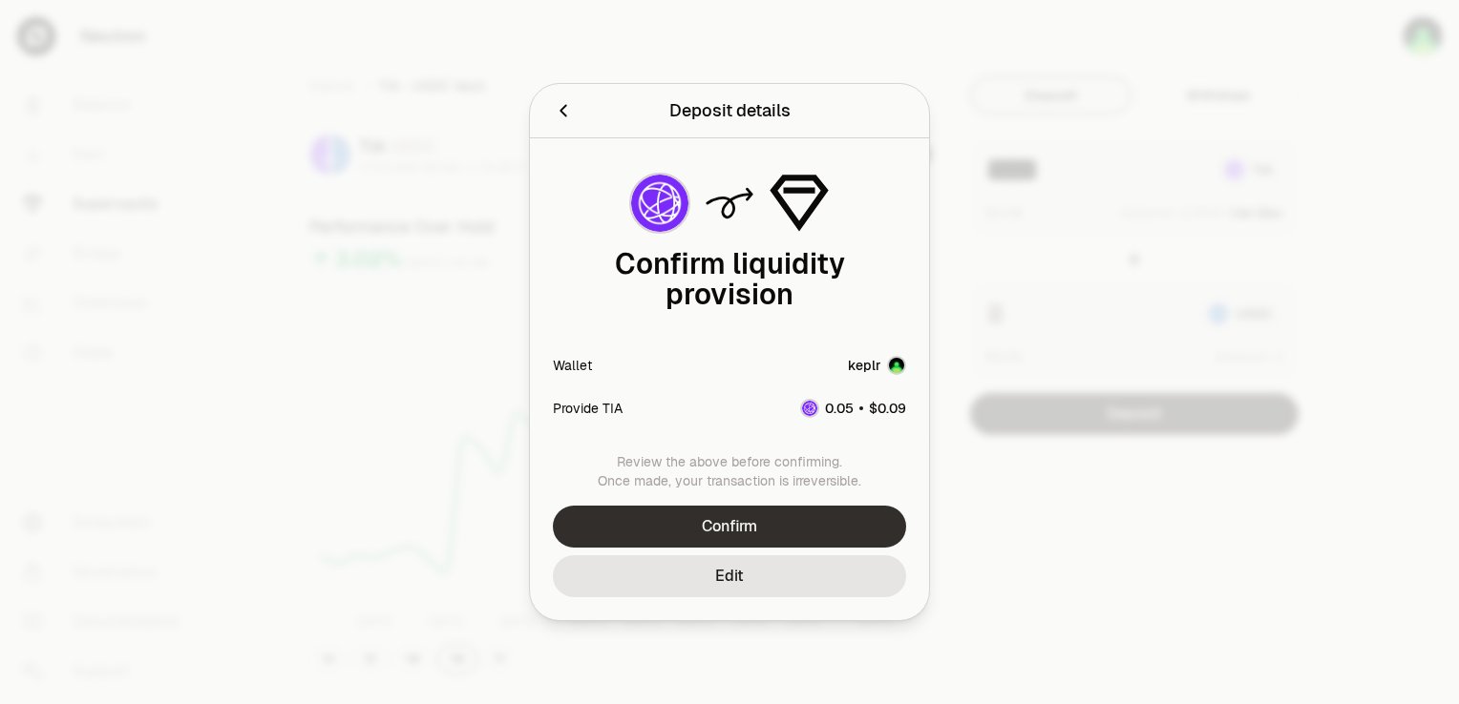
click at [764, 508] on button "Confirm" at bounding box center [729, 527] width 353 height 42
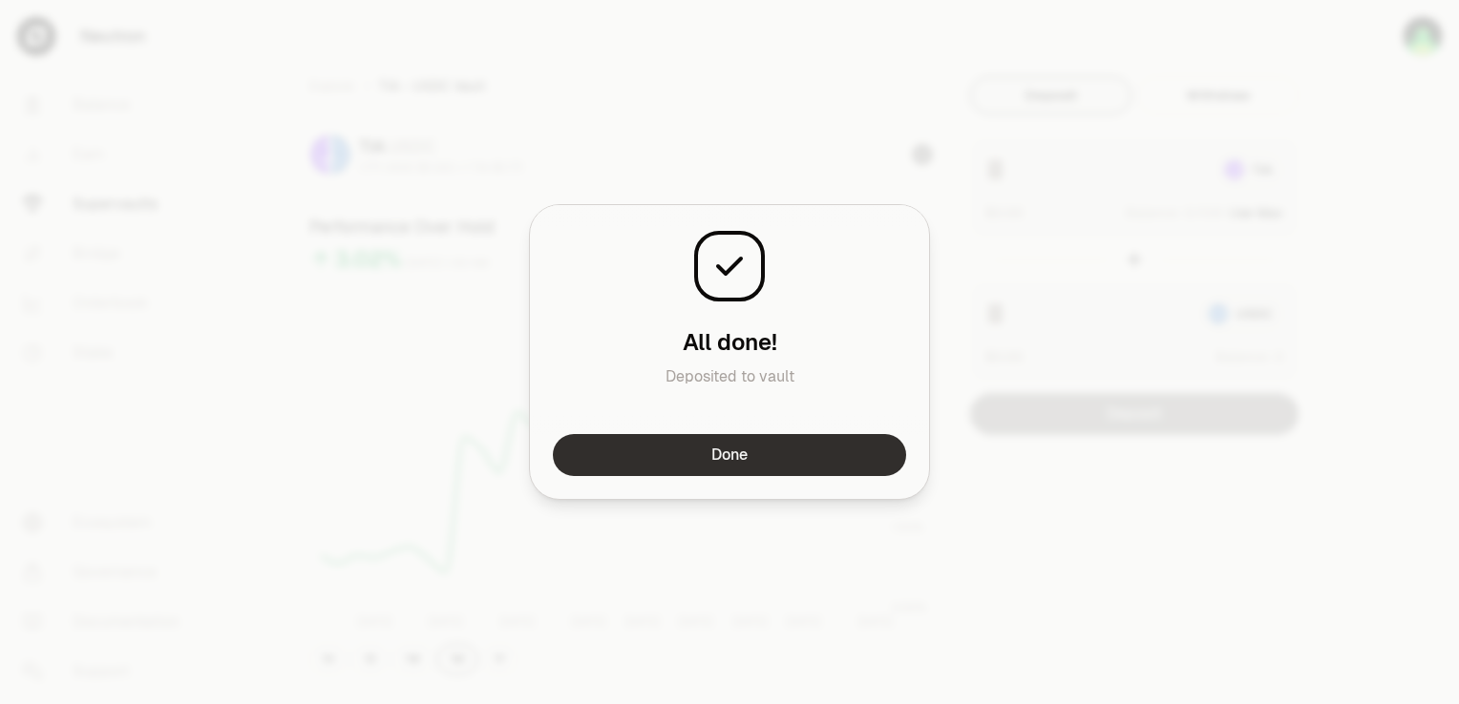
click at [781, 460] on button "Done" at bounding box center [729, 455] width 353 height 42
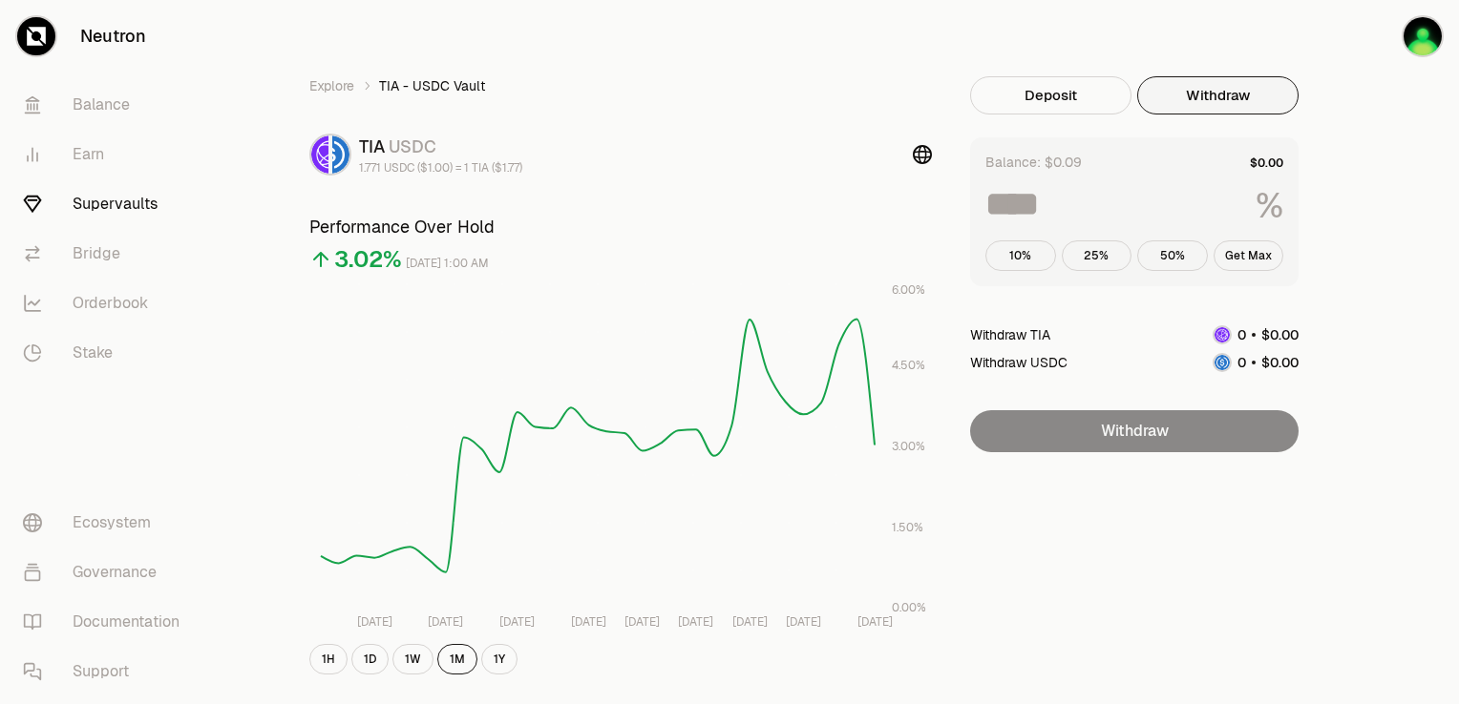
click at [1195, 102] on button "Withdraw" at bounding box center [1217, 95] width 161 height 38
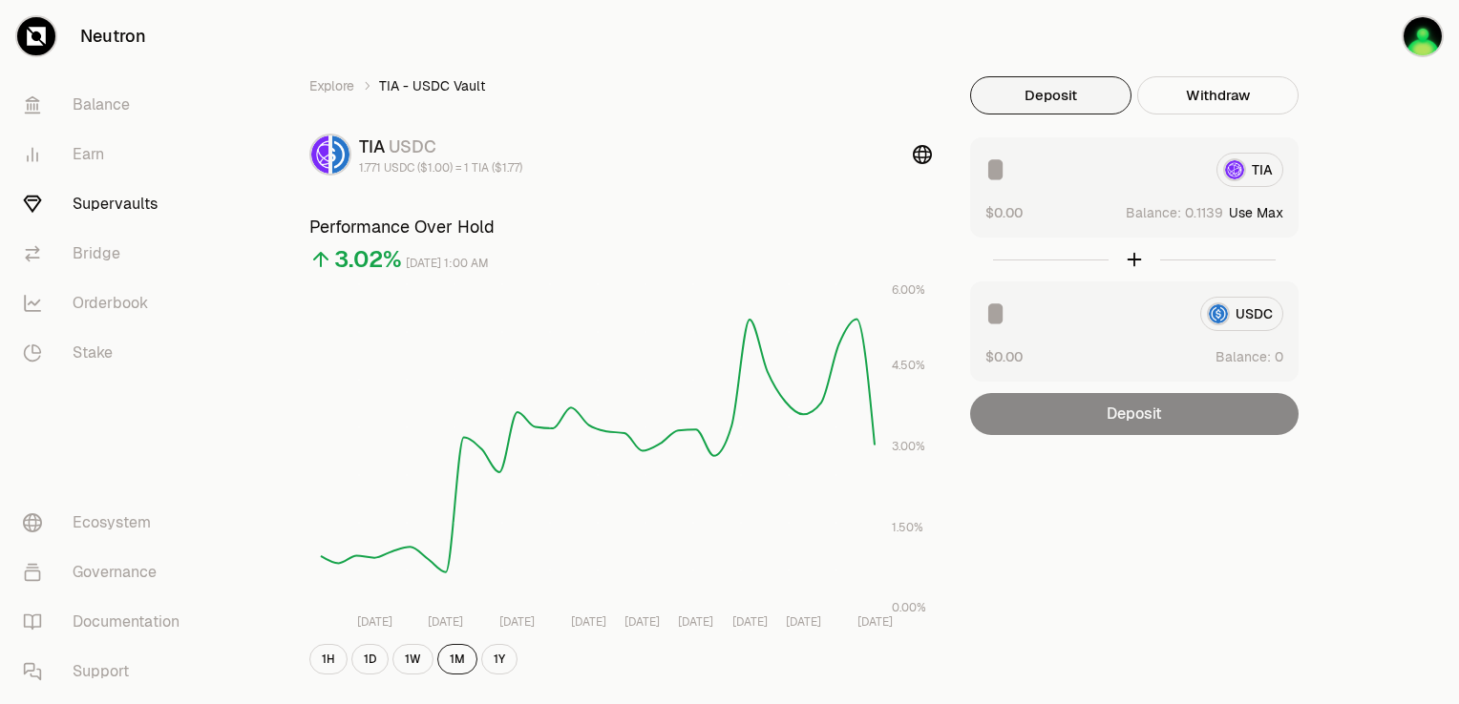
click at [1008, 102] on button "Deposit" at bounding box center [1050, 95] width 161 height 38
